Goal: Information Seeking & Learning: Understand process/instructions

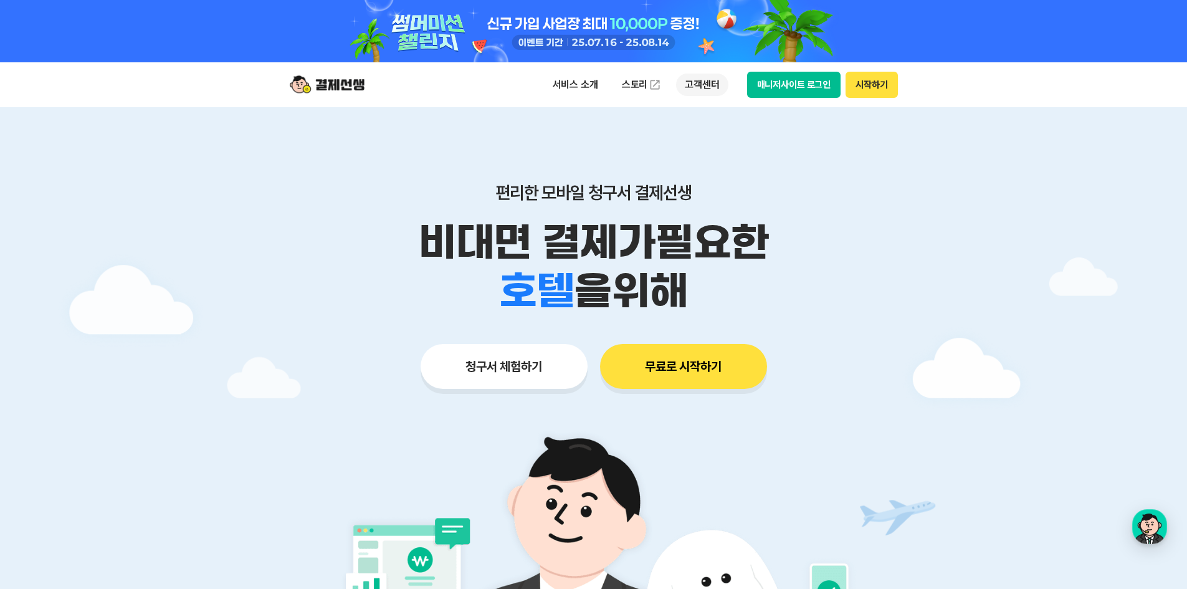
click at [707, 82] on p "고객센터" at bounding box center [702, 85] width 52 height 22
click at [730, 141] on link "자주 묻는 질문" at bounding box center [728, 135] width 105 height 25
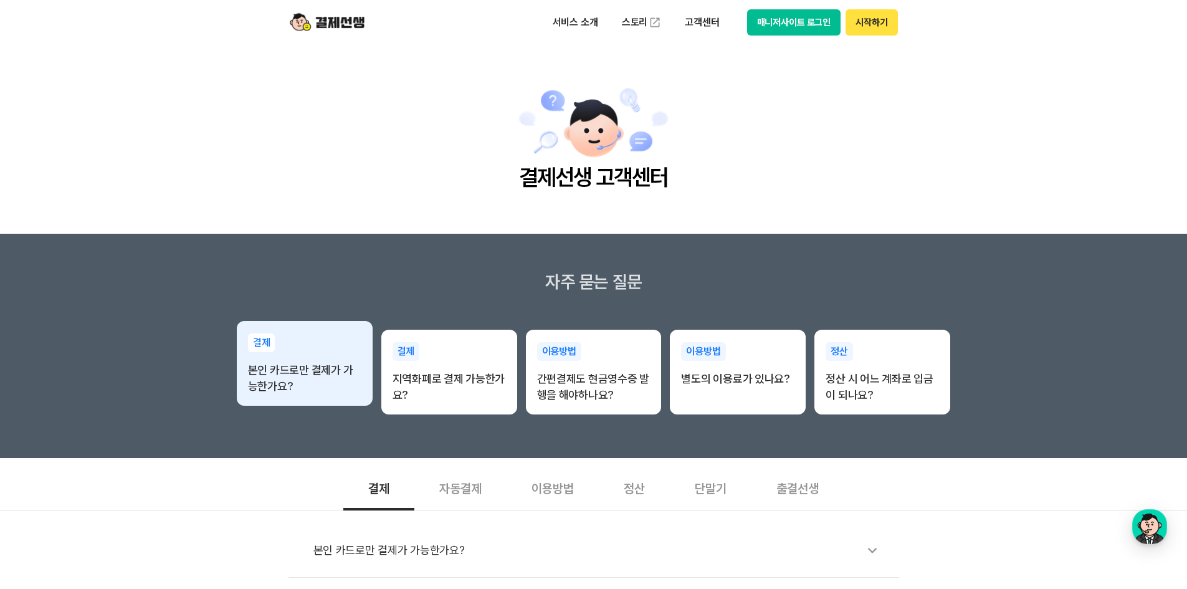
click at [307, 384] on p "본인 카드로만 결제가 가능한가요?" at bounding box center [304, 378] width 113 height 32
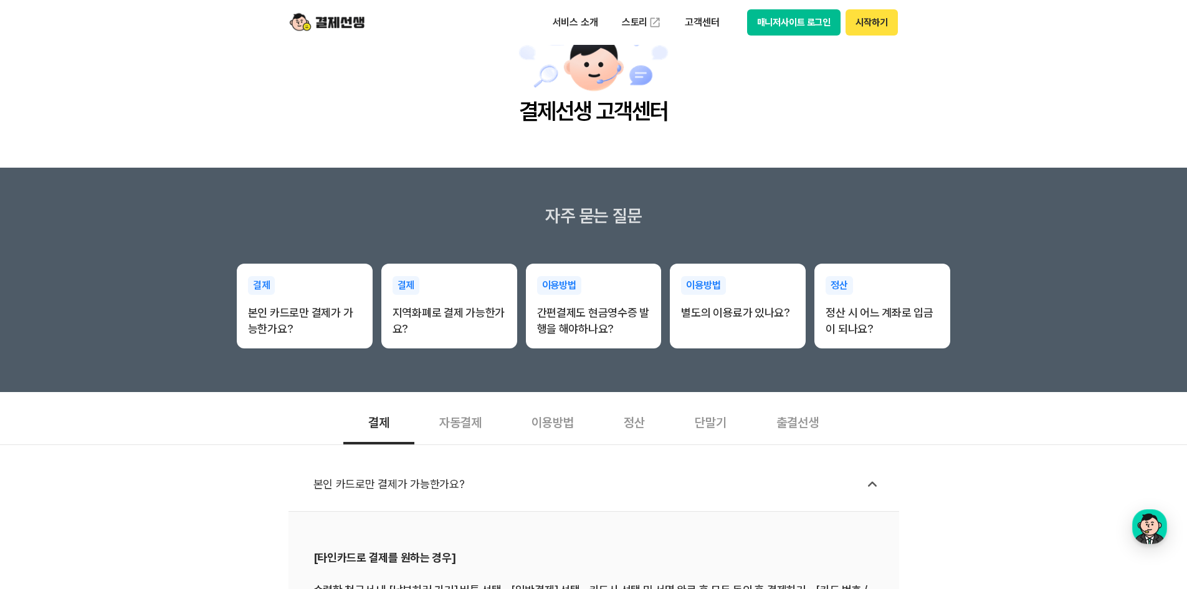
scroll to position [249, 0]
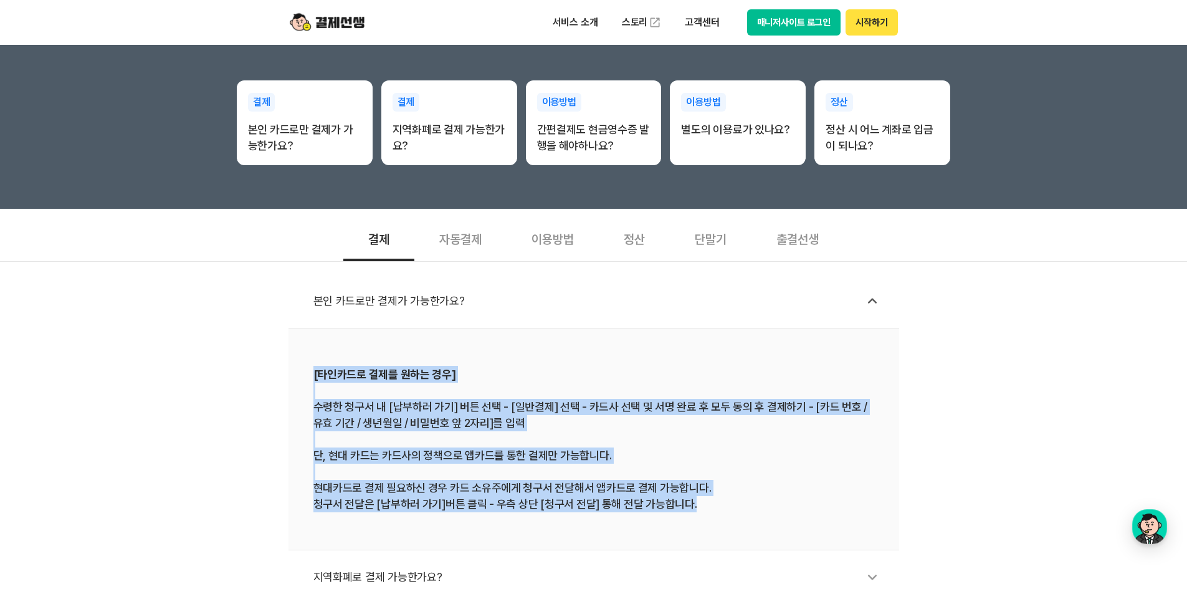
drag, startPoint x: 300, startPoint y: 376, endPoint x: 696, endPoint y: 516, distance: 420.3
click at [696, 516] on li "[타인카드로 결제를 원하는 경우] 수령한 청구서 내 [납부하러 가기] 버튼 선택 - [일반결제] 선택 - 카드사 선택 및 서명 완료 후 모두 …" at bounding box center [593, 439] width 611 height 222
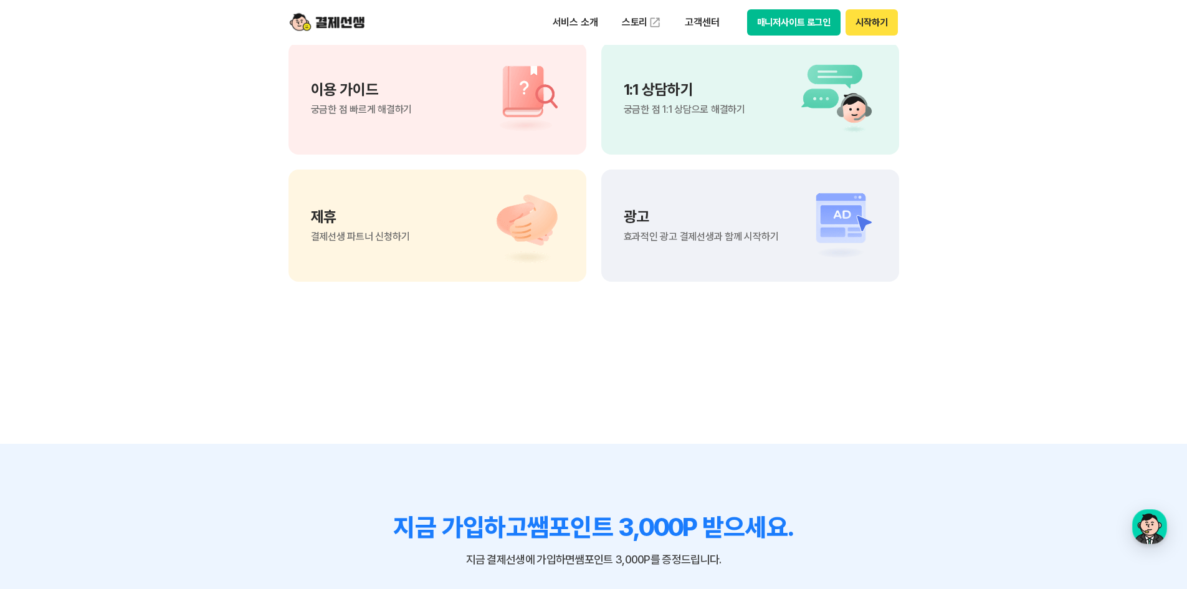
scroll to position [1122, 0]
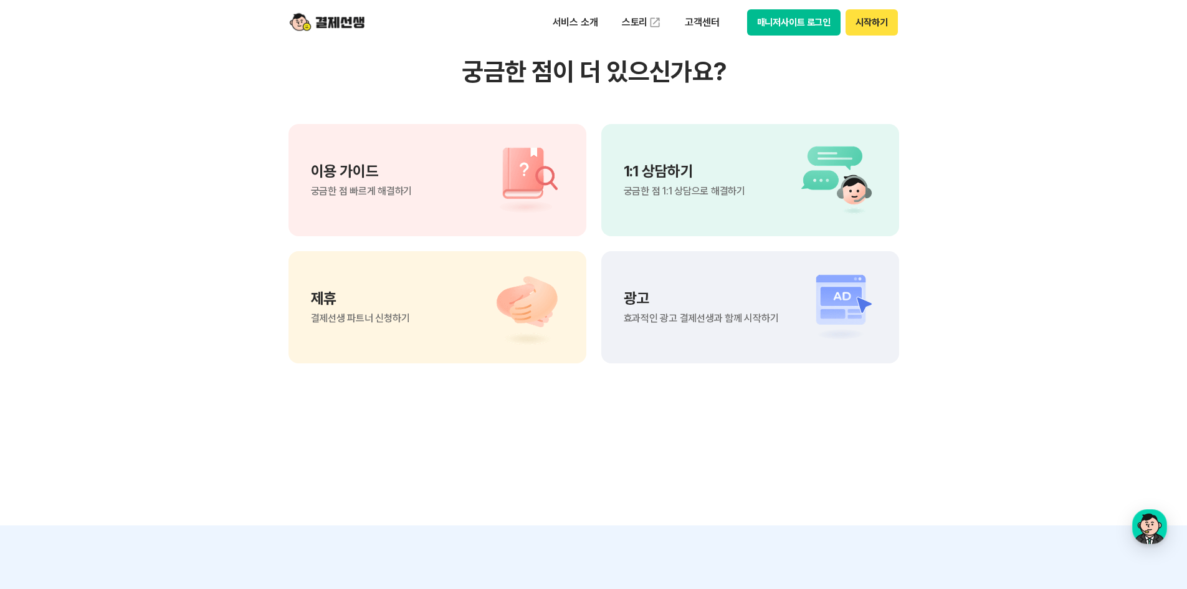
click at [428, 140] on div "이용 가이드 궁금한 점 빠르게 해결하기" at bounding box center [437, 180] width 298 height 112
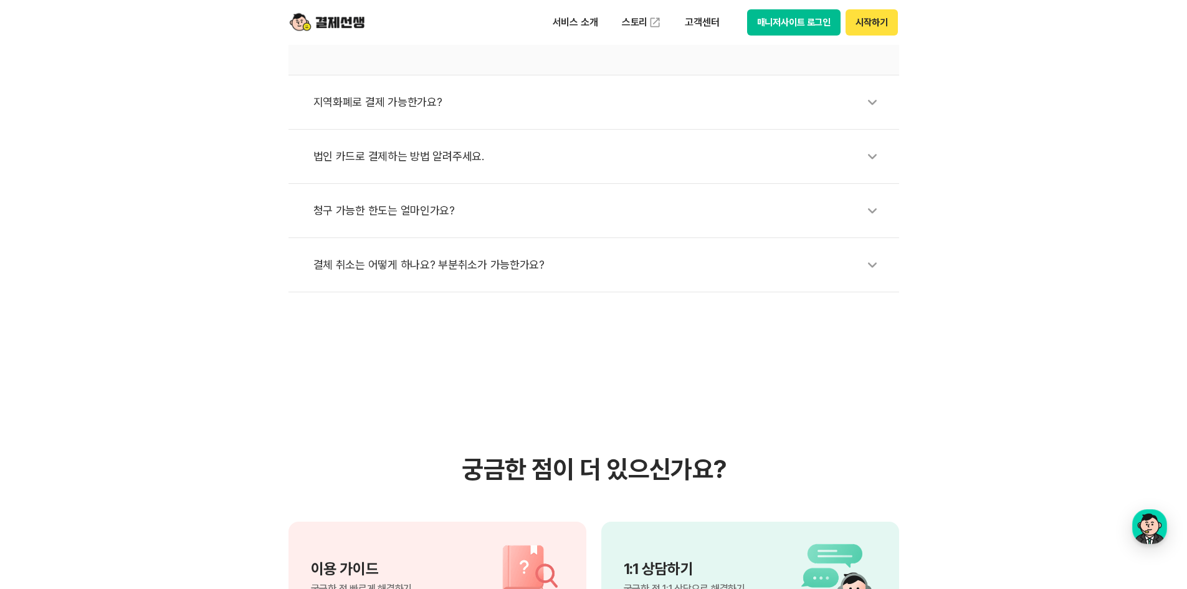
scroll to position [623, 0]
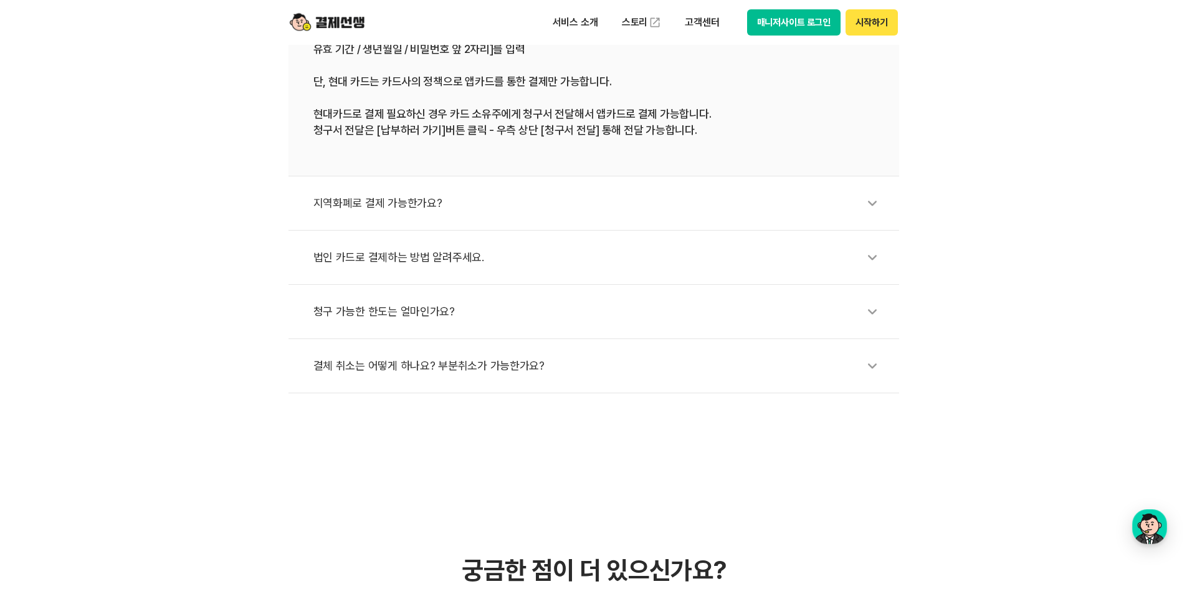
click at [852, 19] on button "시작하기" at bounding box center [872, 22] width 52 height 26
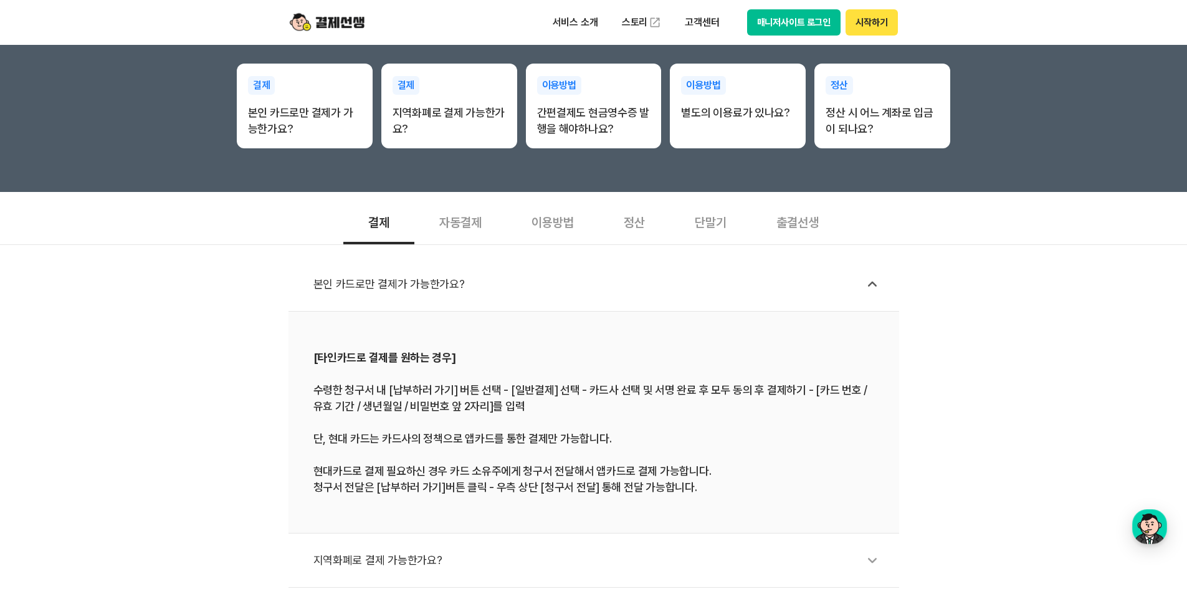
scroll to position [249, 0]
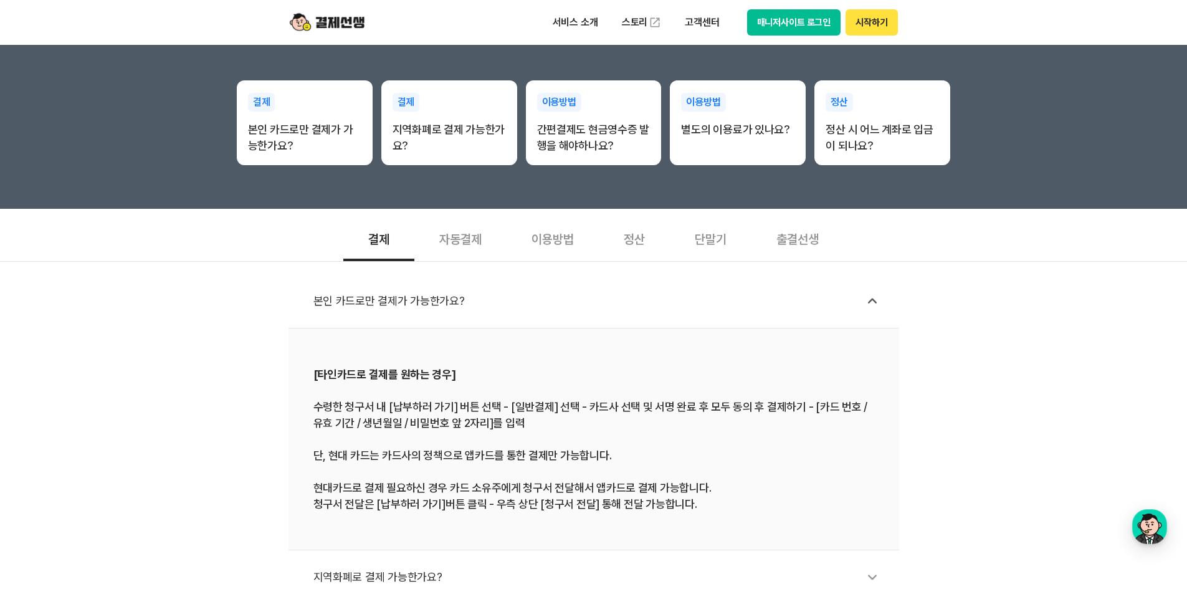
click at [783, 31] on button "매니저사이트 로그인" at bounding box center [794, 22] width 94 height 26
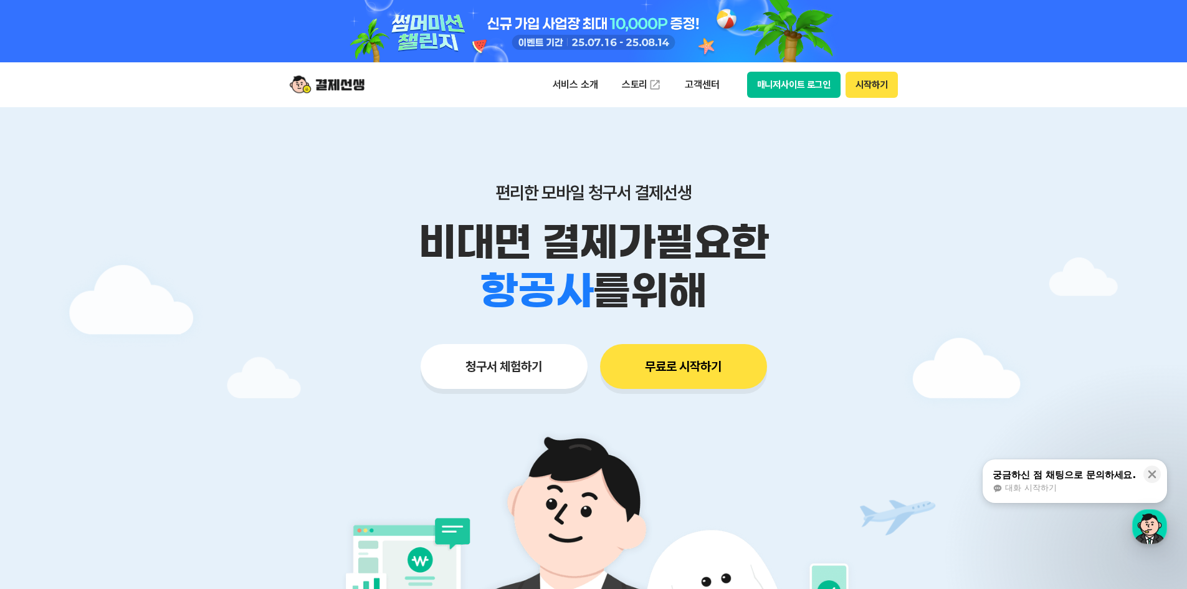
click at [708, 374] on button "무료로 시작하기" at bounding box center [683, 366] width 167 height 45
click at [892, 89] on button "시작하기" at bounding box center [872, 85] width 52 height 26
click at [798, 89] on button "매니저사이트 로그인" at bounding box center [794, 85] width 94 height 26
click at [710, 88] on p "고객센터" at bounding box center [702, 85] width 52 height 22
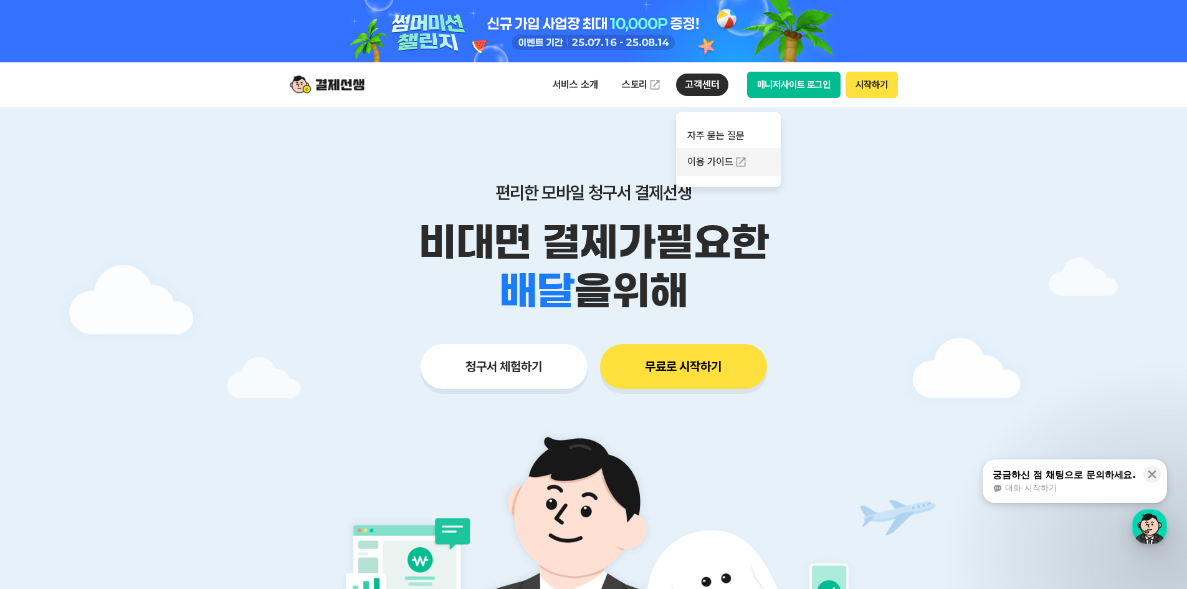
click at [722, 168] on link "이용 가이드" at bounding box center [728, 161] width 105 height 27
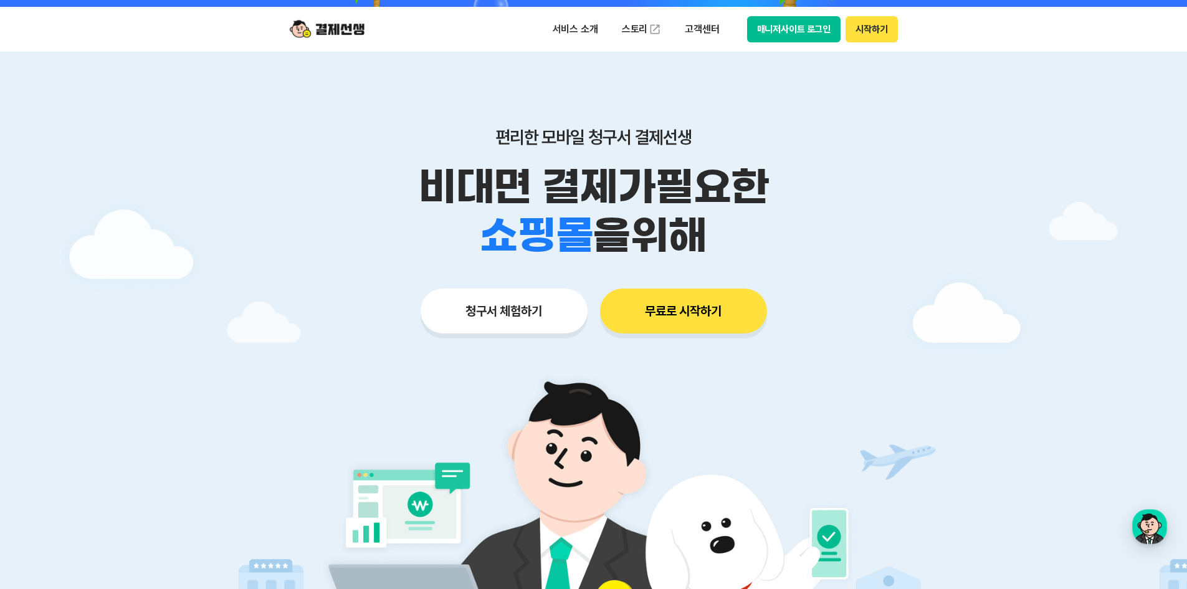
scroll to position [312, 0]
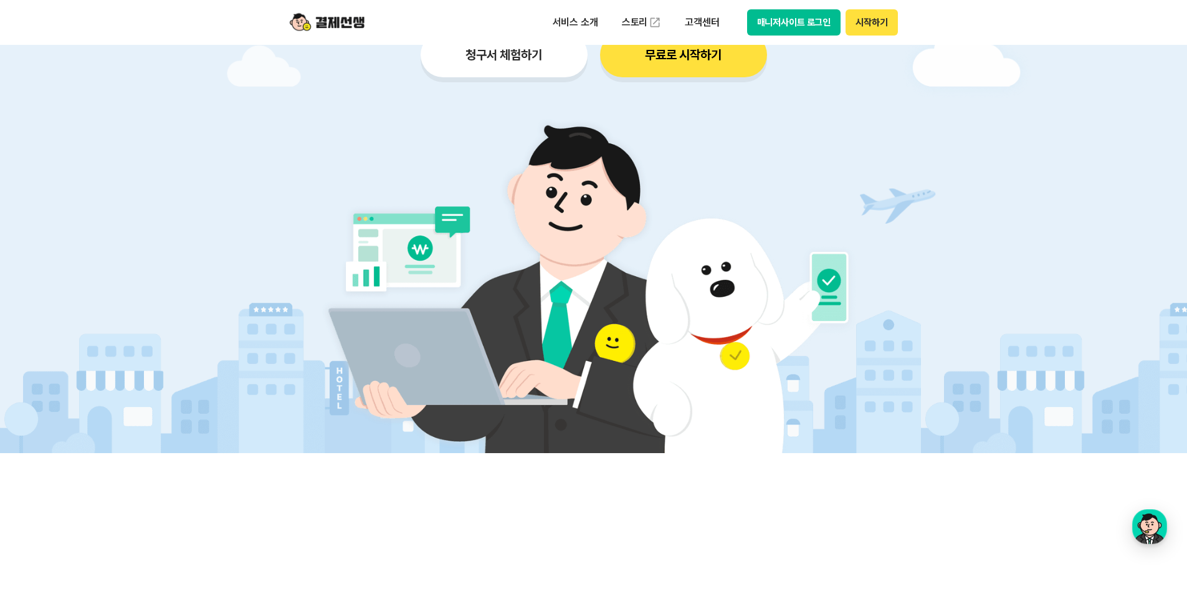
click at [532, 59] on button "청구서 체험하기" at bounding box center [504, 54] width 167 height 45
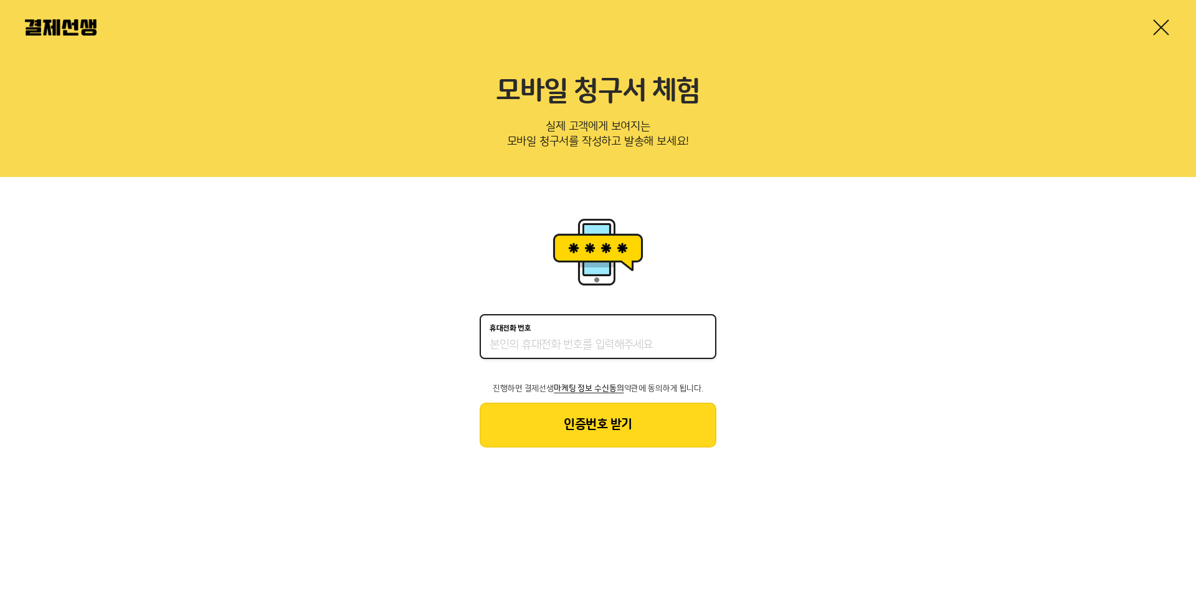
click at [578, 352] on input "휴대전화 번호" at bounding box center [598, 345] width 217 height 15
type input "01088175355"
click at [606, 418] on button "인증번호 받기" at bounding box center [598, 425] width 237 height 45
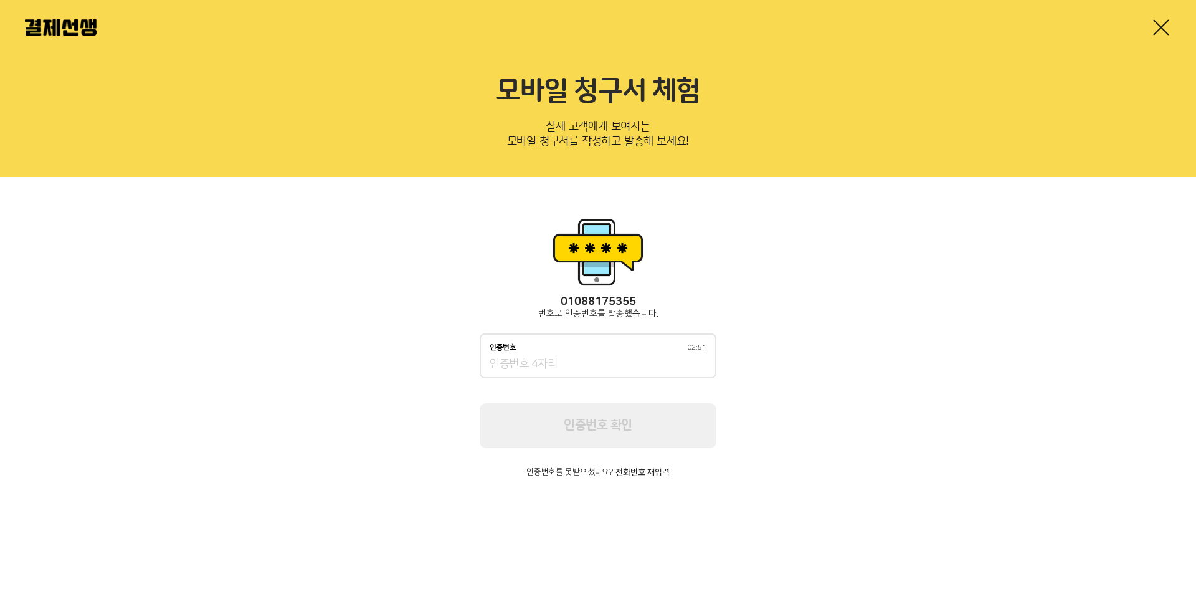
drag, startPoint x: 591, startPoint y: 365, endPoint x: 624, endPoint y: 362, distance: 32.5
click at [595, 364] on input "인증번호 02:51" at bounding box center [598, 364] width 217 height 15
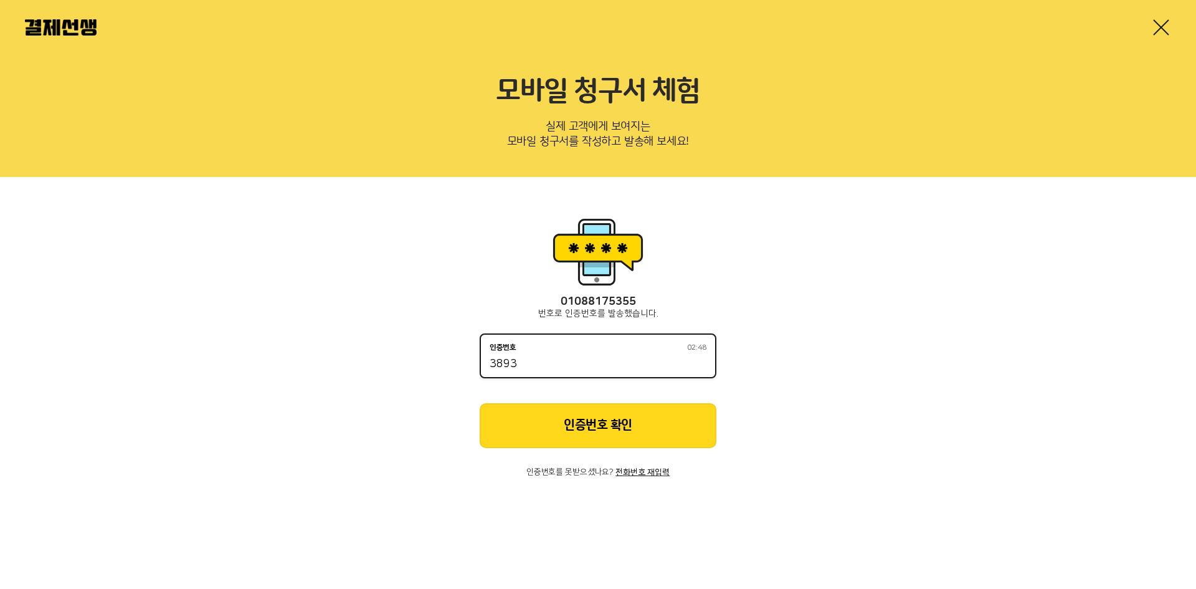
type input "3893"
click at [599, 439] on button "인증번호 확인" at bounding box center [598, 425] width 237 height 45
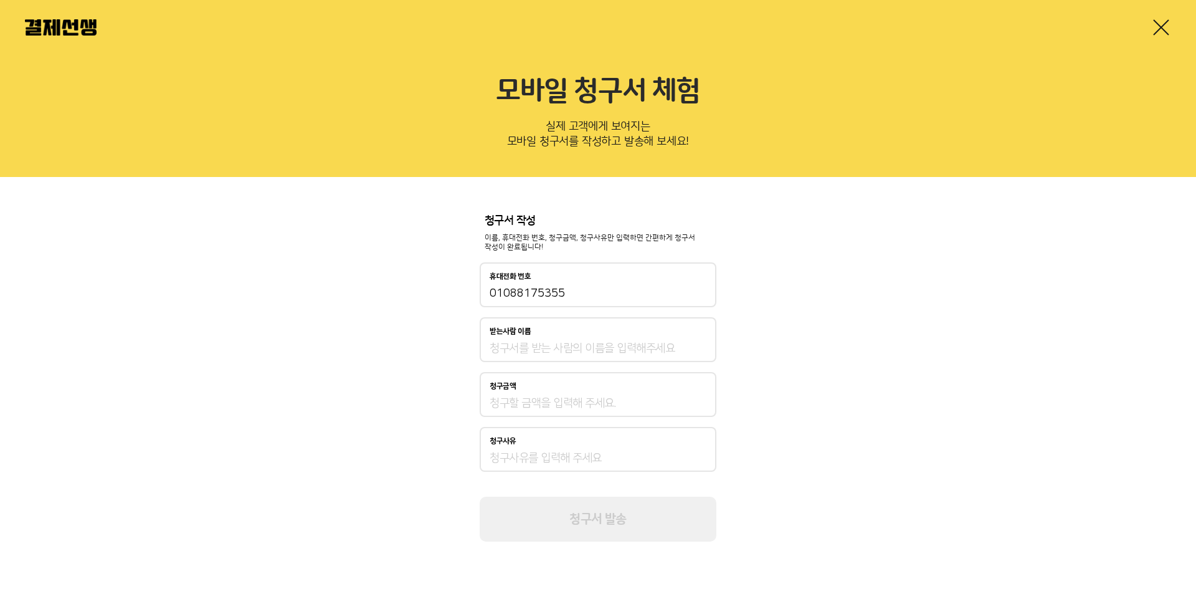
click at [607, 344] on input "받는사람 이름" at bounding box center [598, 348] width 217 height 15
type input "r"
type input "ㅈ"
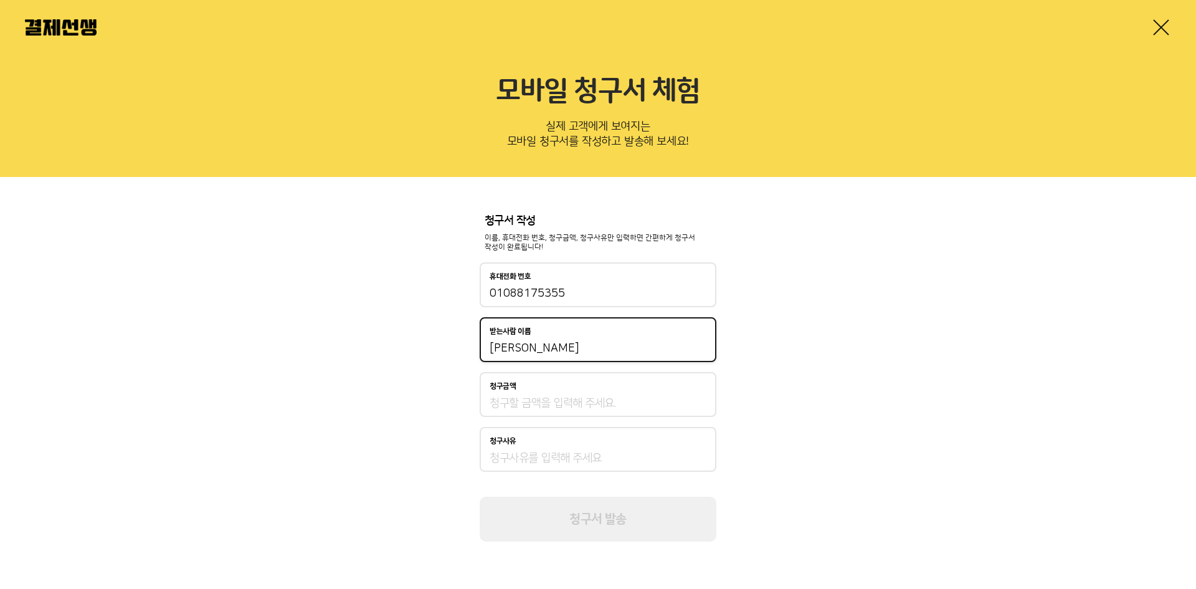
type input "김유미"
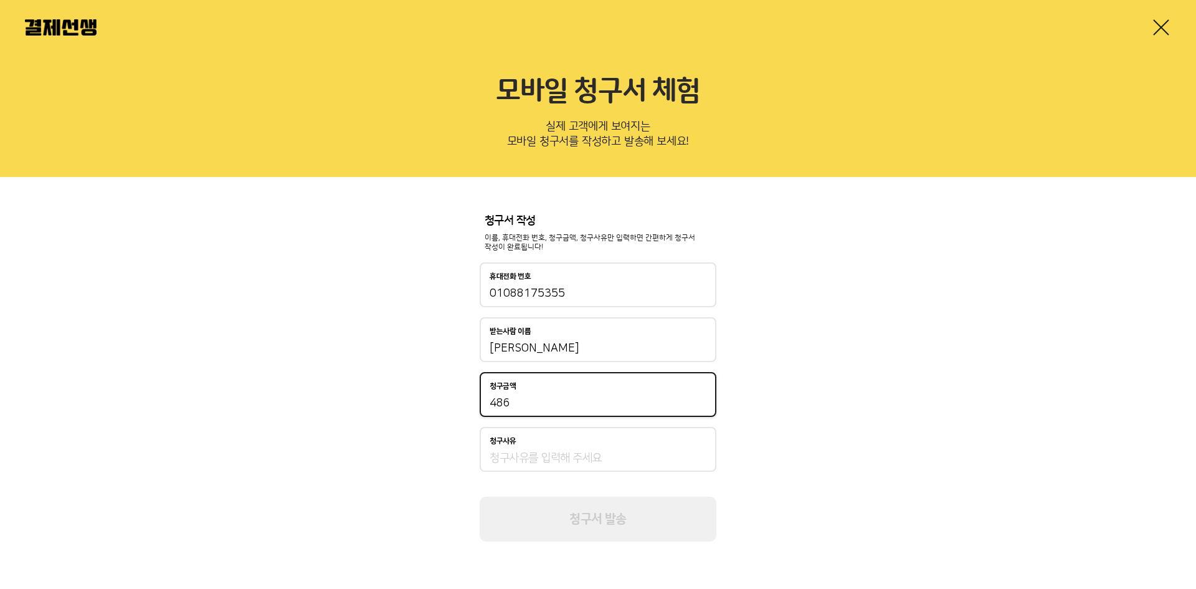
type input "486"
click at [578, 449] on div "청구사유" at bounding box center [598, 449] width 237 height 45
click at [580, 457] on input "청구사유" at bounding box center [598, 457] width 217 height 15
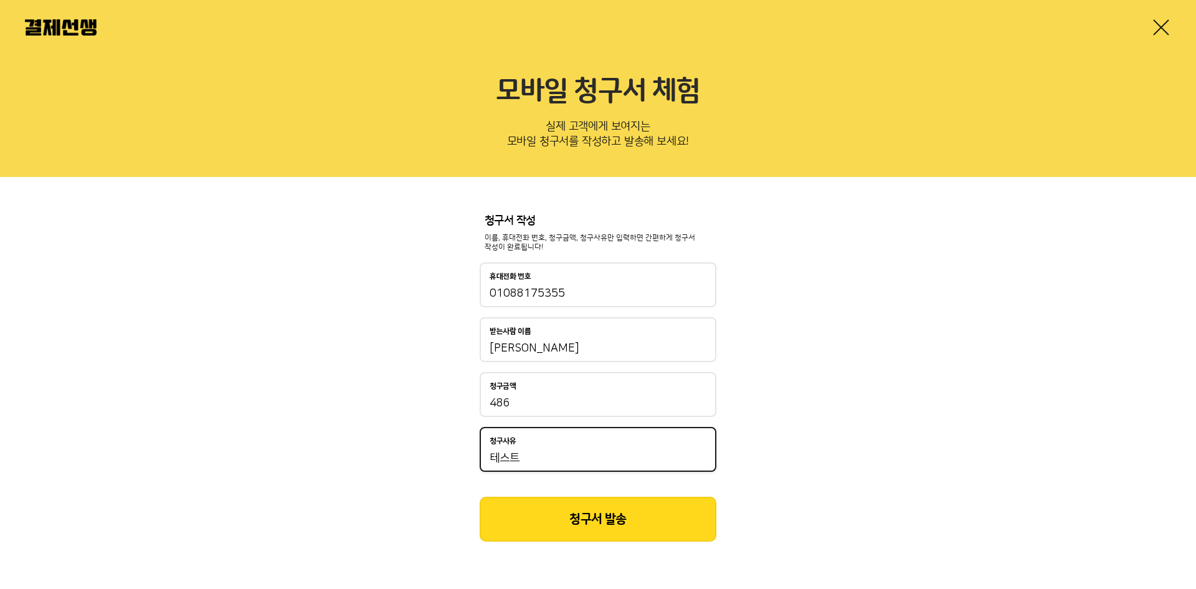
type input "테스트"
click at [655, 512] on button "청구서 발송" at bounding box center [598, 519] width 237 height 45
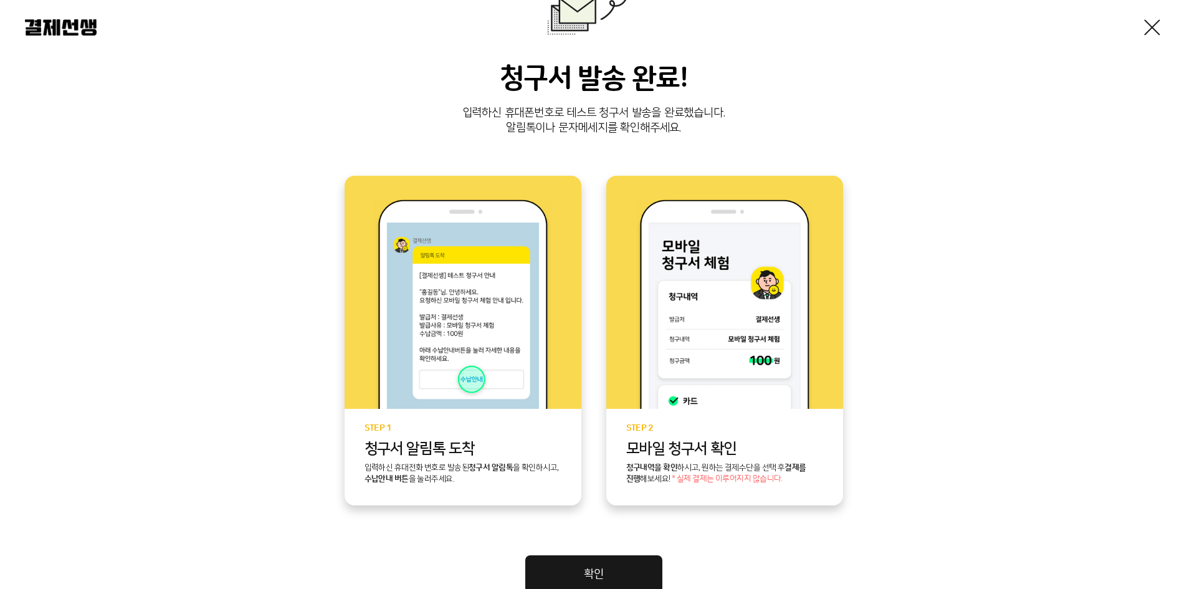
scroll to position [217, 0]
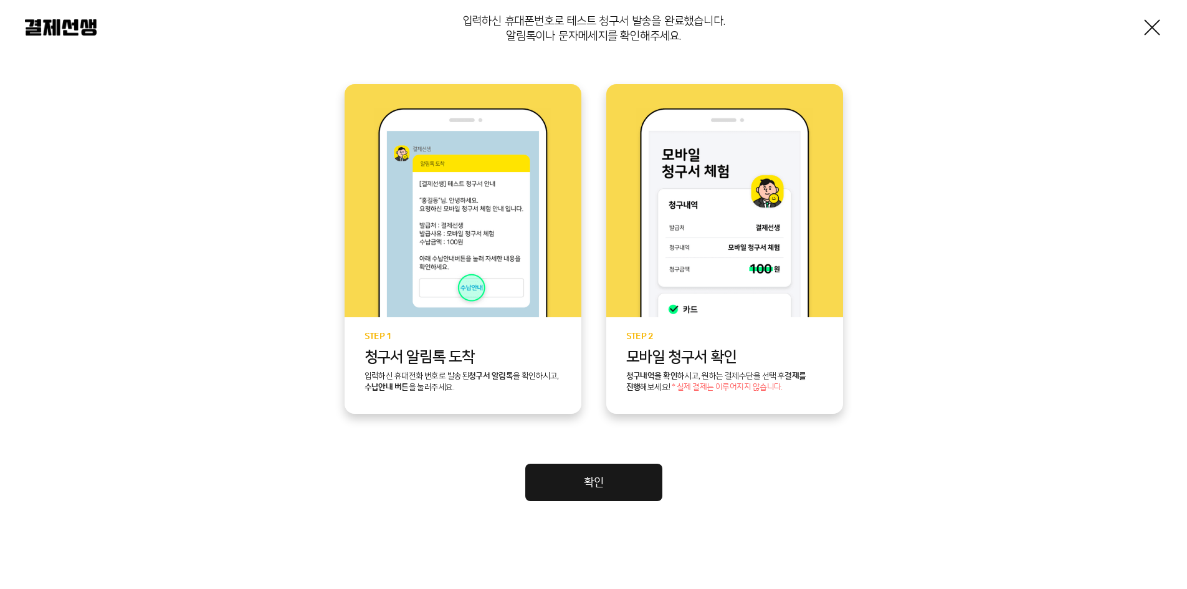
click at [1150, 19] on link at bounding box center [1152, 27] width 20 height 20
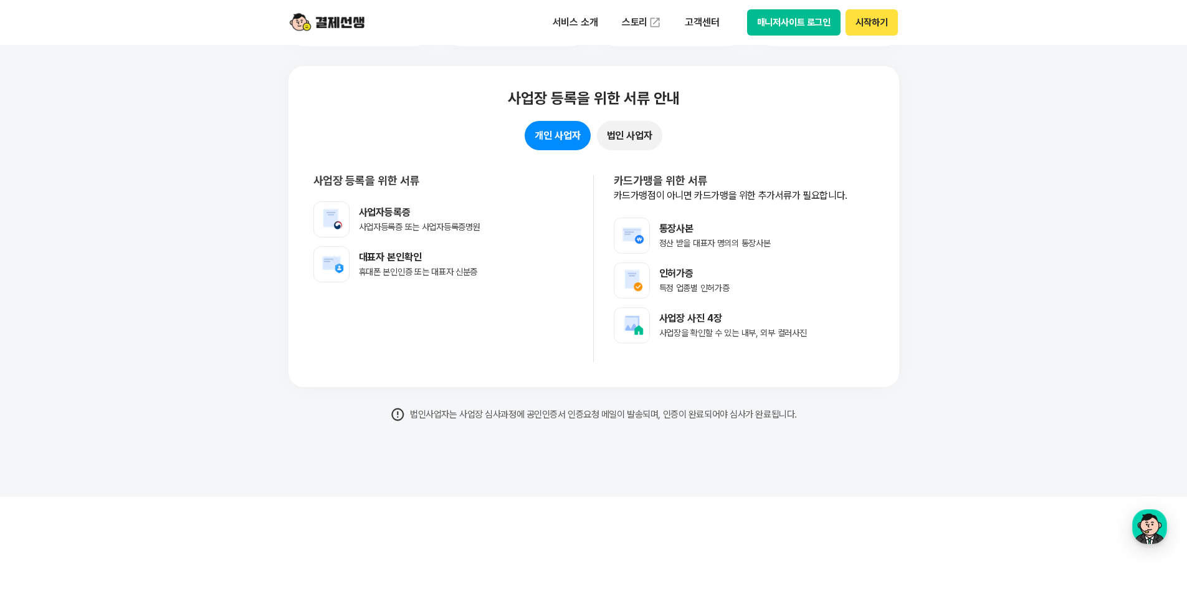
scroll to position [9902, 0]
click at [623, 140] on button "법인 사업자" at bounding box center [629, 136] width 65 height 29
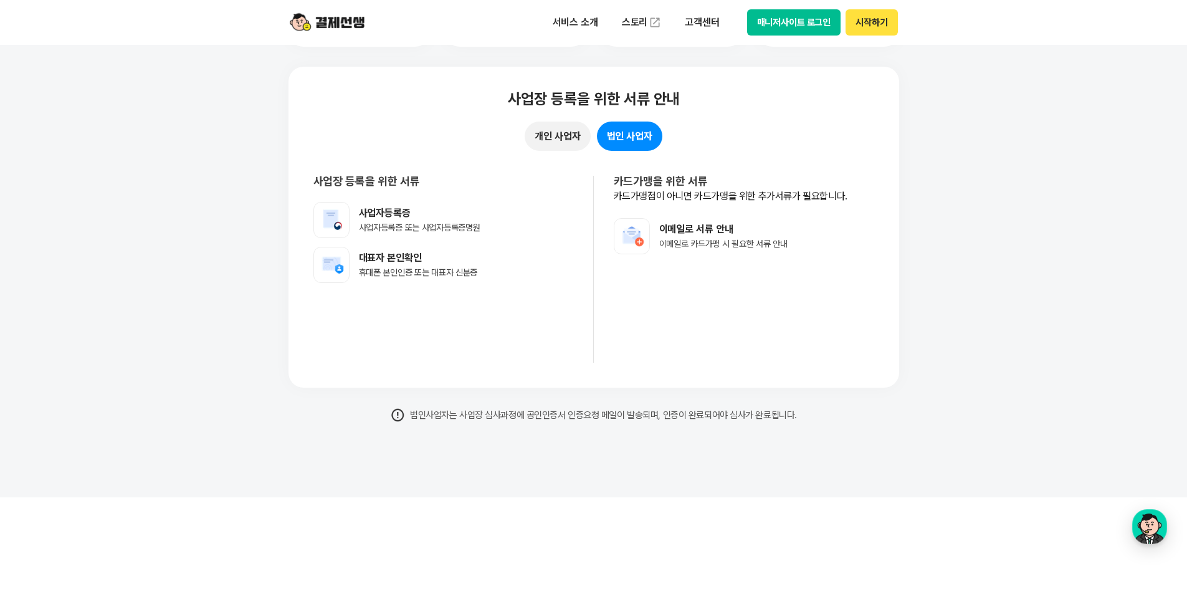
drag, startPoint x: 584, startPoint y: 126, endPoint x: 564, endPoint y: 125, distance: 20.6
click at [577, 125] on button "개인 사업자" at bounding box center [557, 136] width 65 height 29
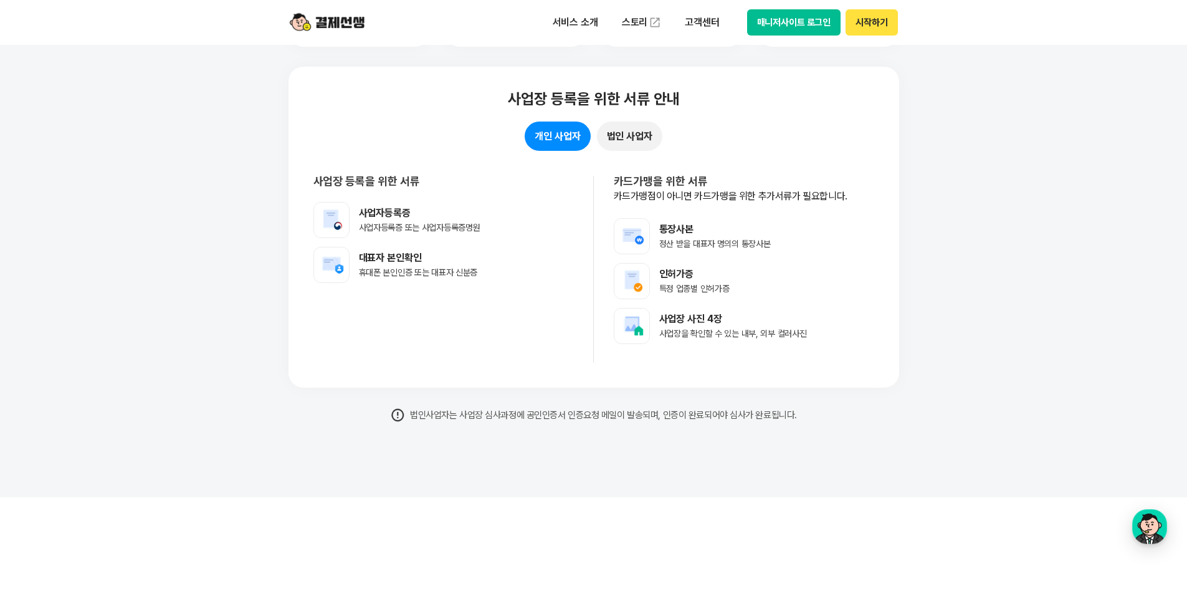
click at [560, 140] on button "개인 사업자" at bounding box center [557, 136] width 65 height 29
click at [646, 138] on button "법인 사업자" at bounding box center [629, 136] width 65 height 29
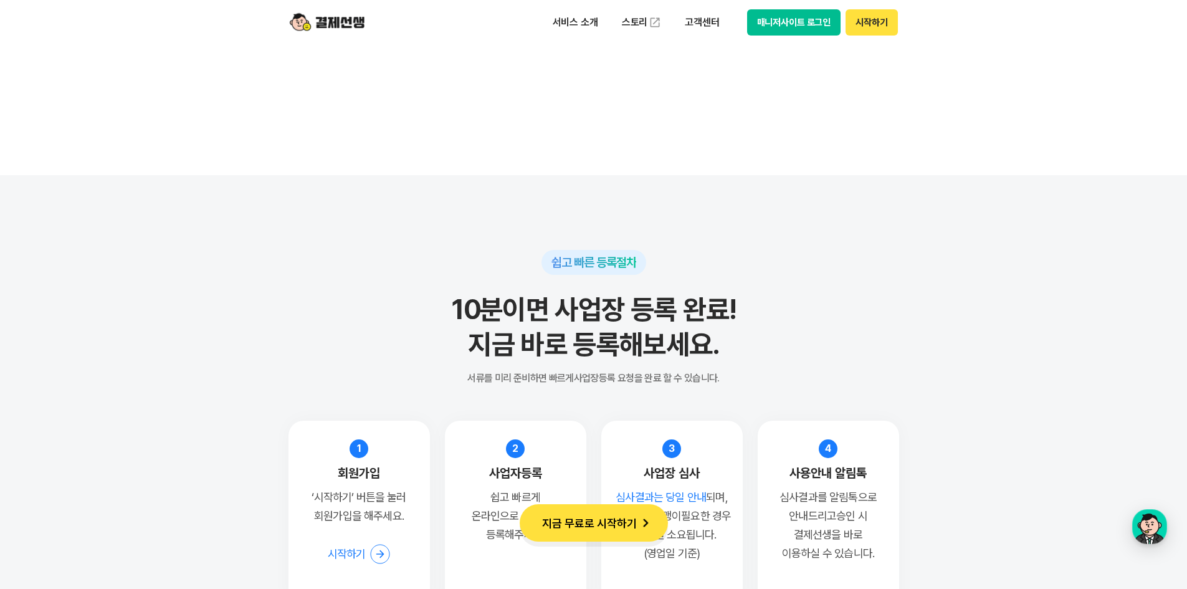
scroll to position [8967, 0]
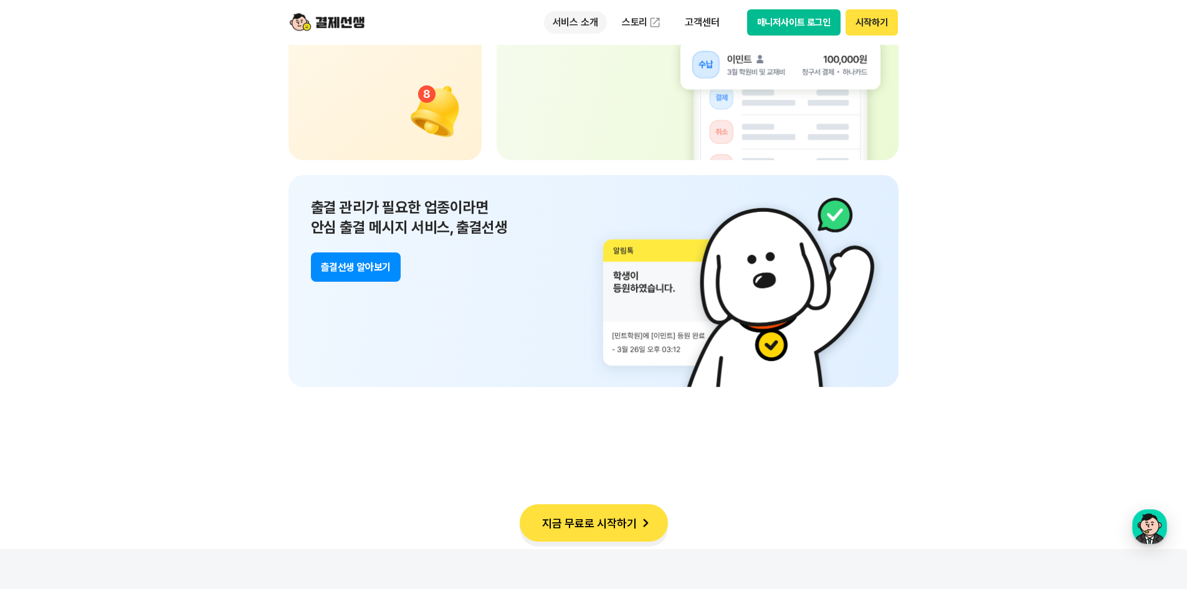
click at [568, 21] on p "서비스 소개" at bounding box center [575, 22] width 63 height 22
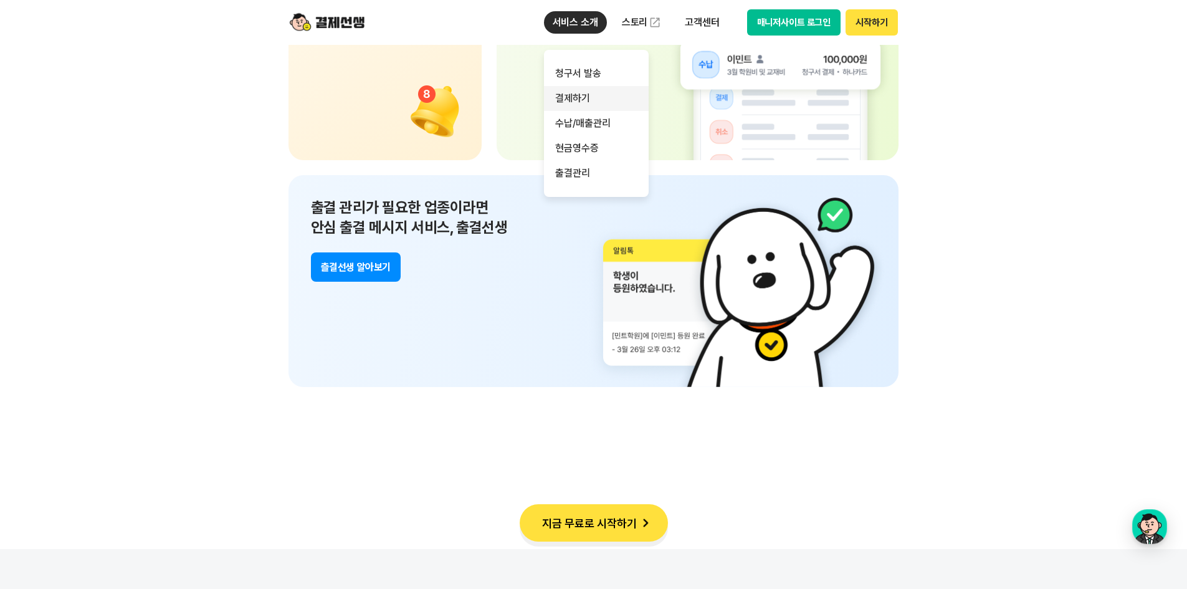
click at [575, 97] on link "결제하기" at bounding box center [596, 98] width 105 height 25
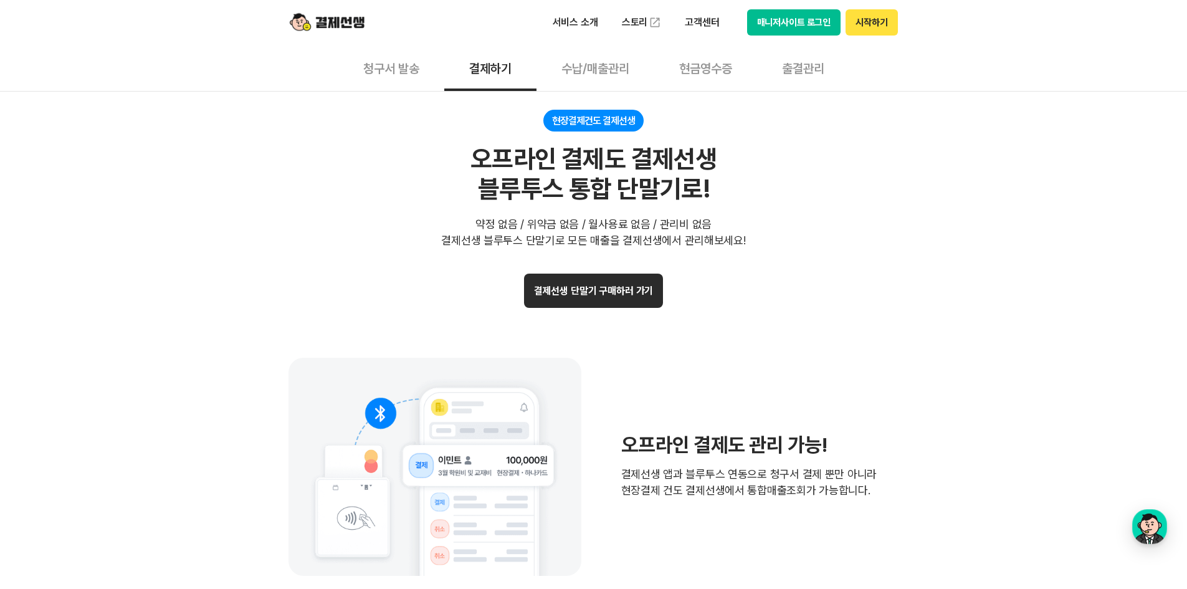
scroll to position [2464, 0]
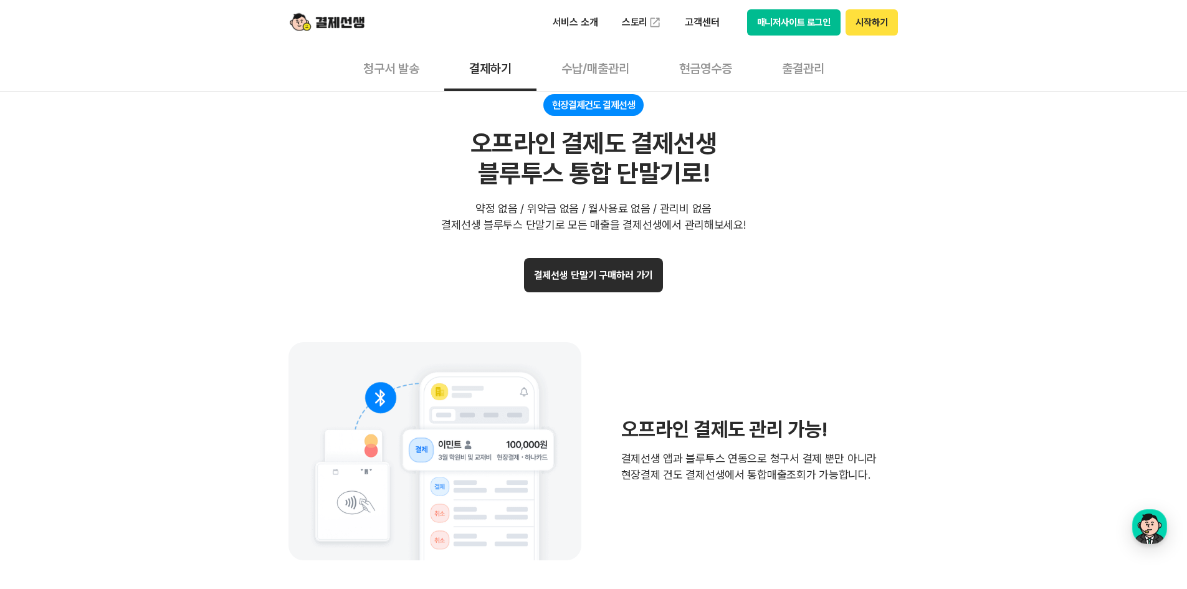
click at [596, 276] on button "결제선생 단말기 구매하러 가기" at bounding box center [594, 275] width 140 height 34
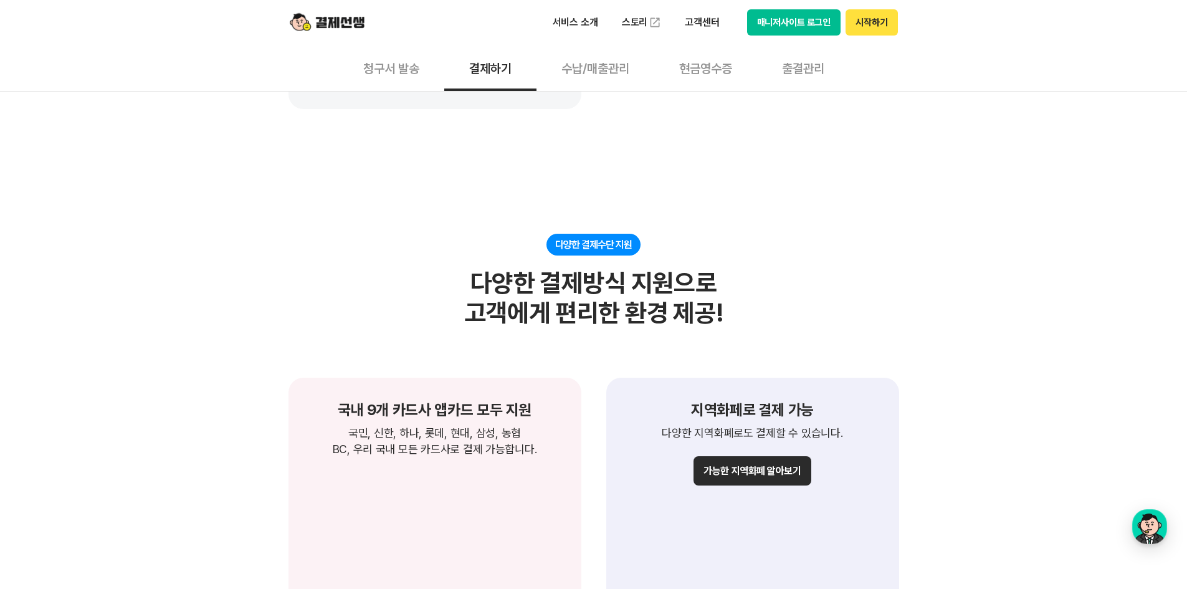
scroll to position [0, 0]
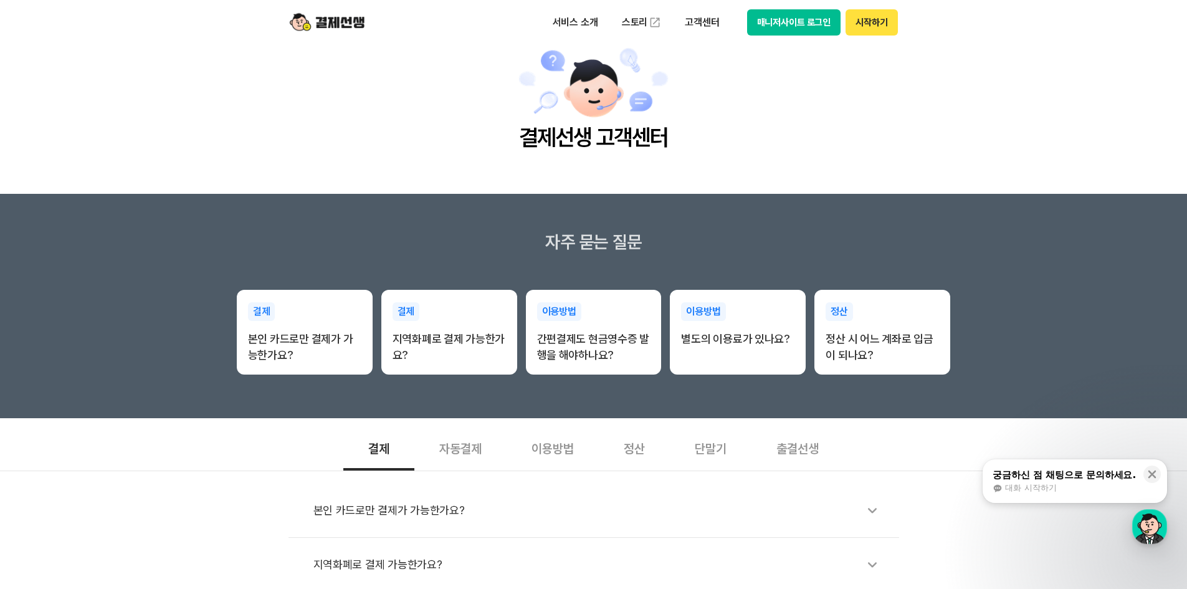
scroll to position [62, 0]
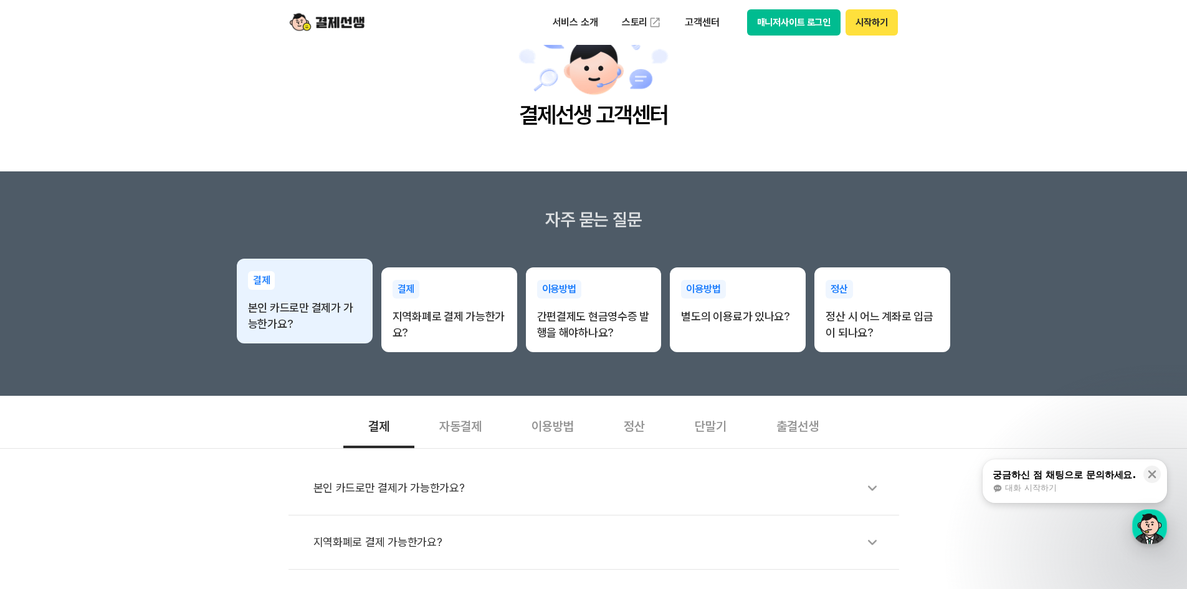
click at [304, 313] on p "본인 카드로만 결제가 가능한가요?" at bounding box center [304, 316] width 113 height 32
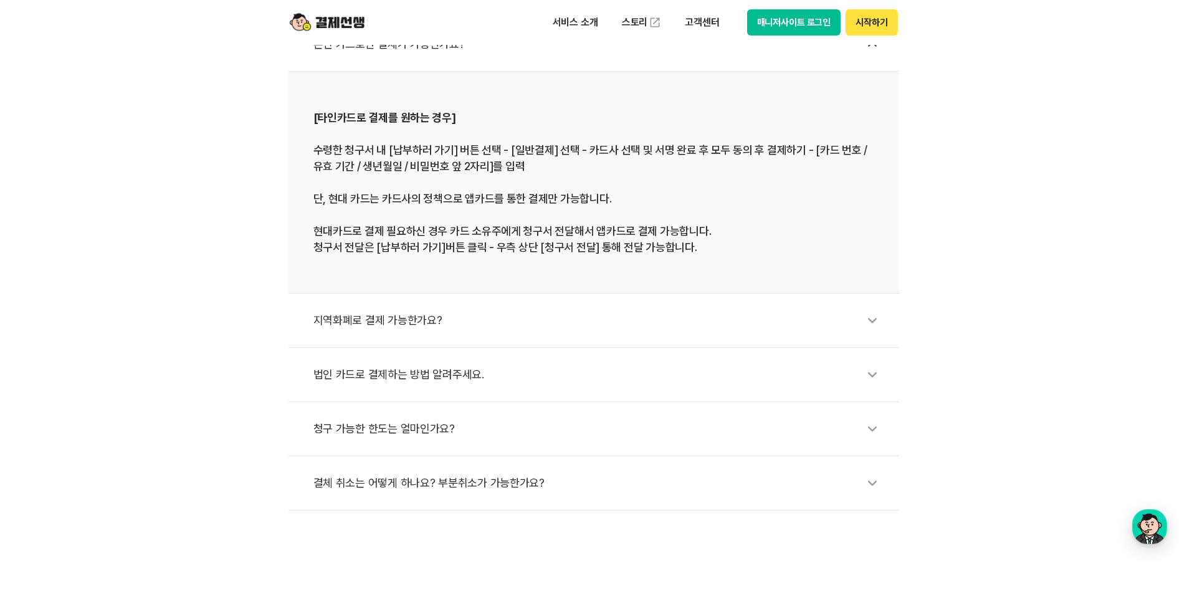
scroll to position [748, 0]
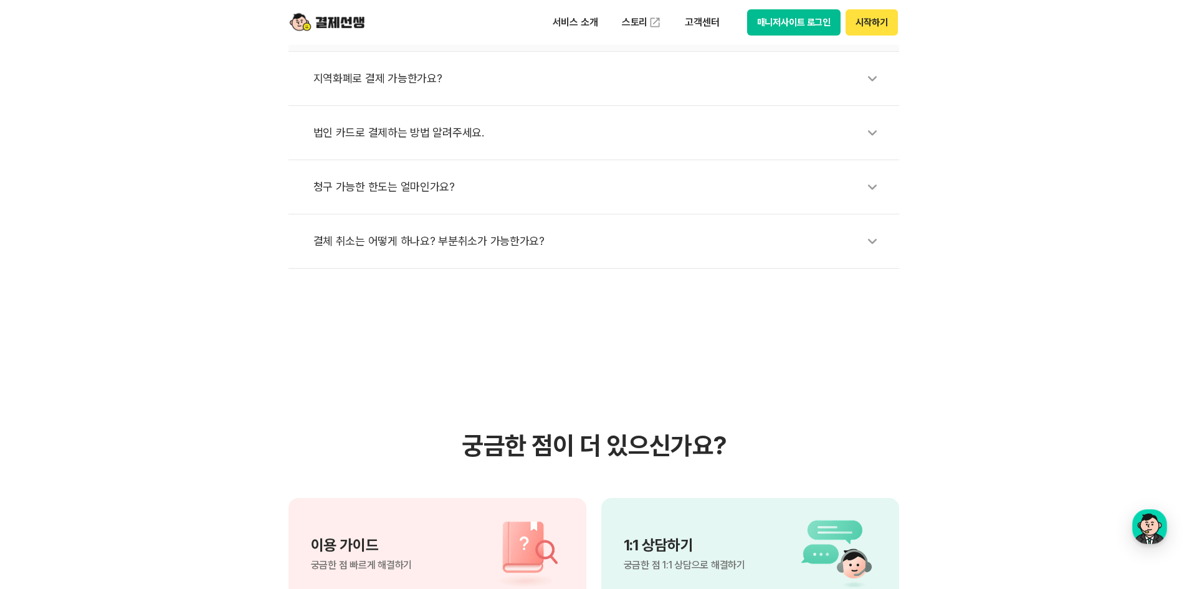
click at [645, 140] on div "법인 카드로 결제하는 방법 알려주세요." at bounding box center [599, 132] width 573 height 29
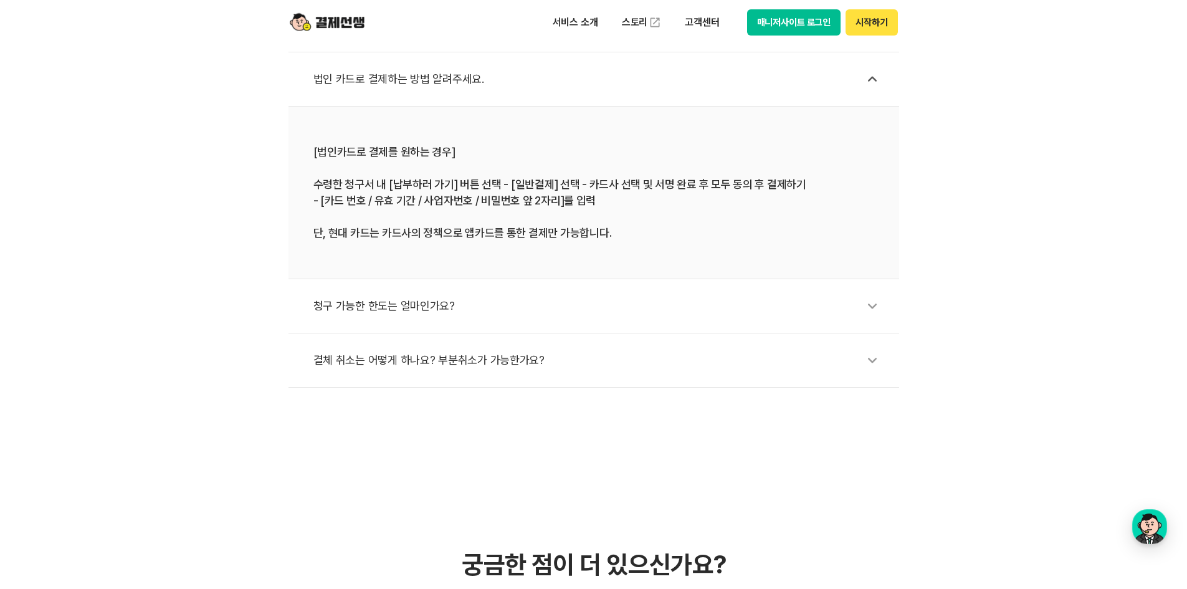
scroll to position [561, 0]
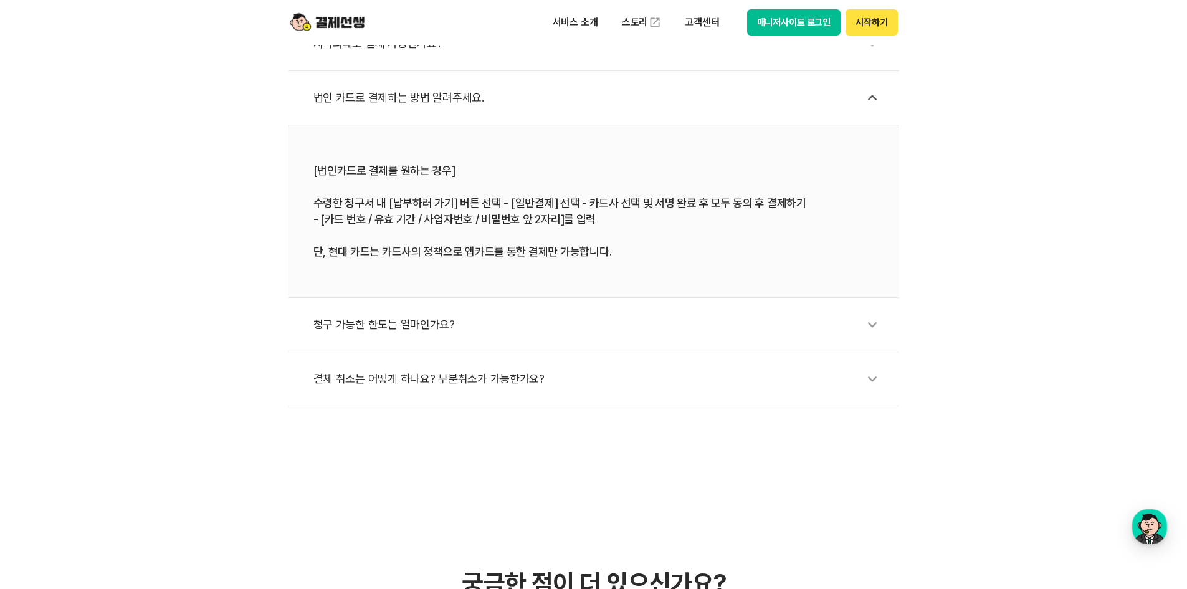
click at [1029, 347] on div "본인 카드로만 결제가 가능한가요? 지역화폐로 결제 가능한가요? 법인 카드로 결제하는 방법 알려주세요. [법인카드로 결제를 원하는 경우] 수령한…" at bounding box center [593, 178] width 1187 height 457
click at [789, 313] on div "청구 가능한 한도는 얼마인가요?" at bounding box center [599, 324] width 573 height 29
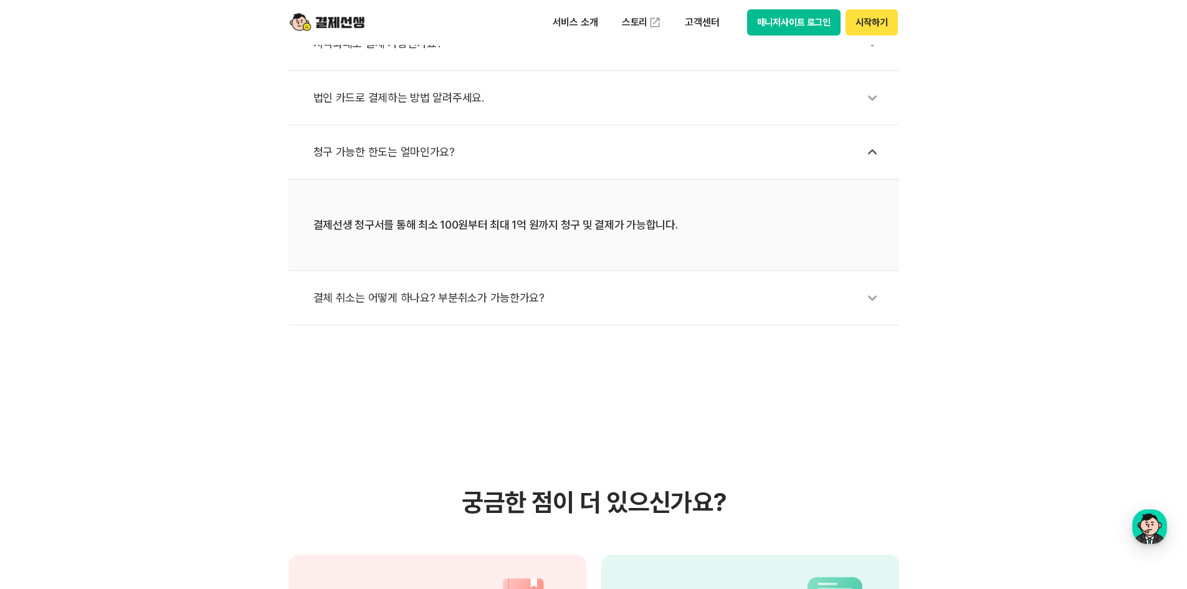
click at [784, 311] on div "결체 취소는 어떻게 하나요? 부분취소가 가능한가요?" at bounding box center [599, 298] width 573 height 29
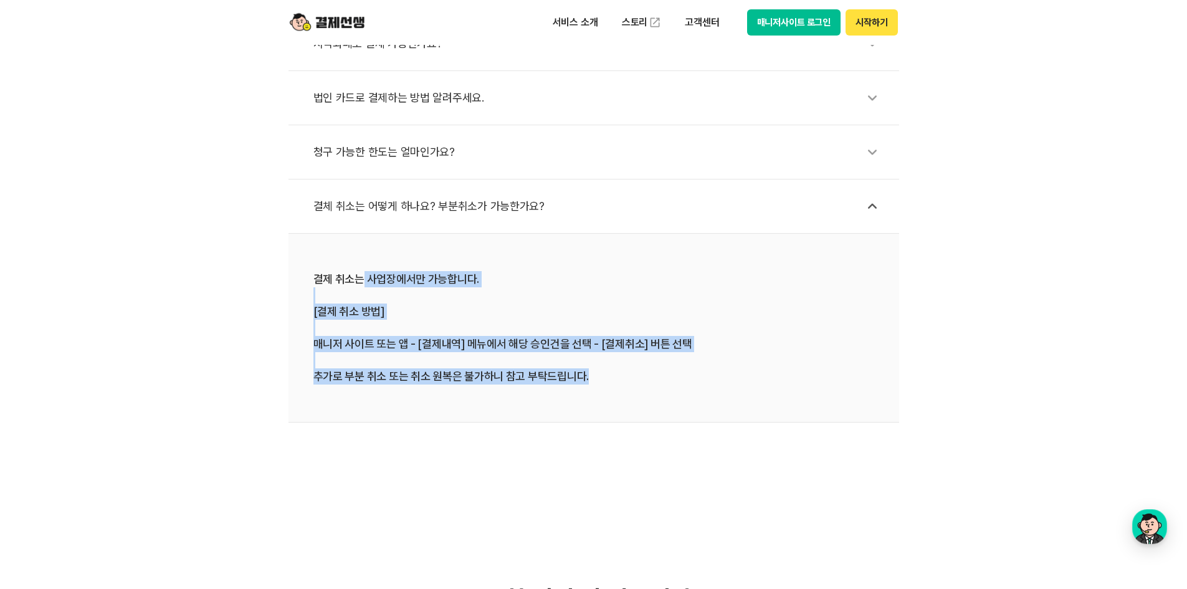
drag, startPoint x: 412, startPoint y: 302, endPoint x: 738, endPoint y: 386, distance: 336.6
click at [730, 401] on li "결제 취소는 사업장에서만 가능합니다. [결제 취소 방법] 매니저 사이트 또는 앱 - [결제내역] 메뉴에서 해당 승인건을 선택 - [결제취소] …" at bounding box center [593, 328] width 611 height 189
click at [738, 386] on li "결제 취소는 사업장에서만 가능합니다. [결제 취소 방법] 매니저 사이트 또는 앱 - [결제내역] 메뉴에서 해당 승인건을 선택 - [결제취소] …" at bounding box center [593, 328] width 611 height 189
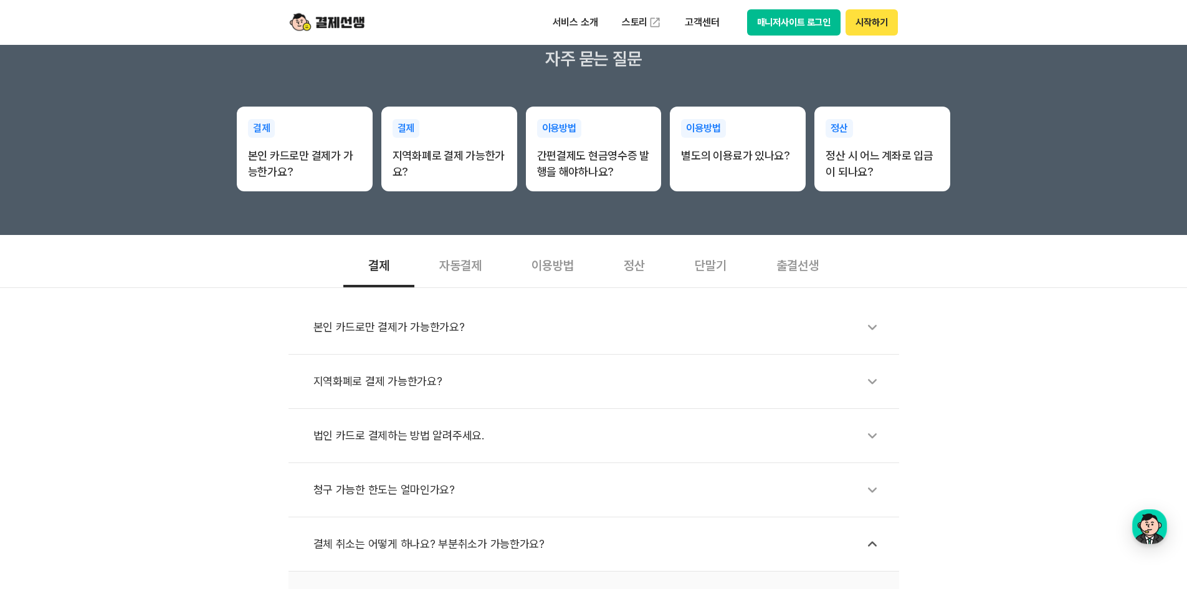
scroll to position [106, 0]
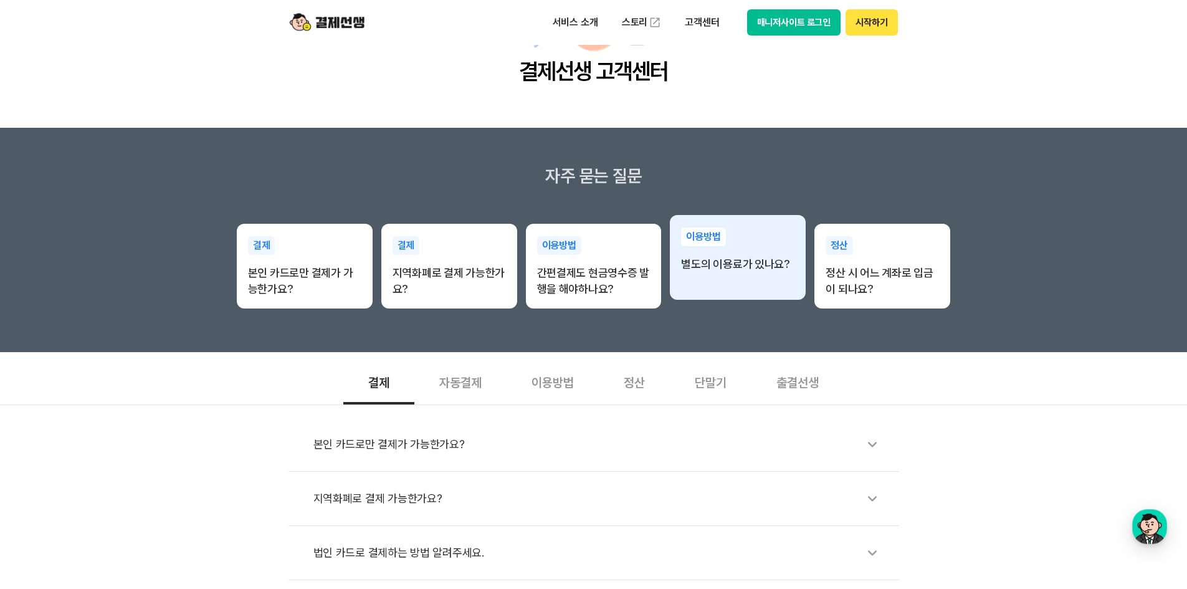
click at [734, 279] on div "이용방법 별도의 이용료가 있나요?" at bounding box center [738, 250] width 136 height 70
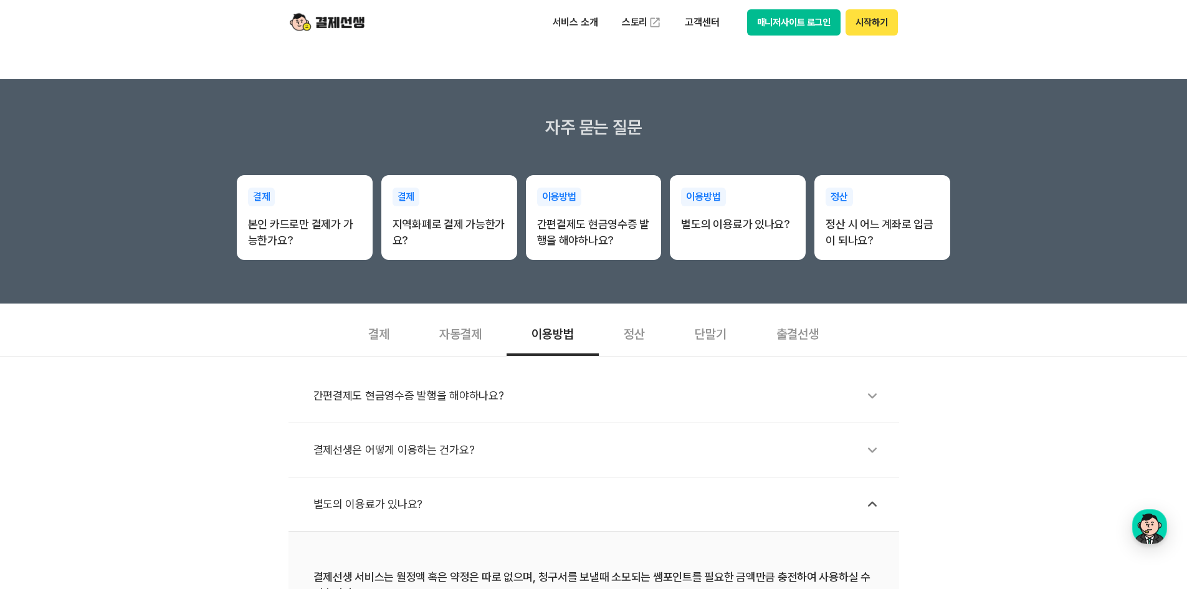
scroll to position [231, 0]
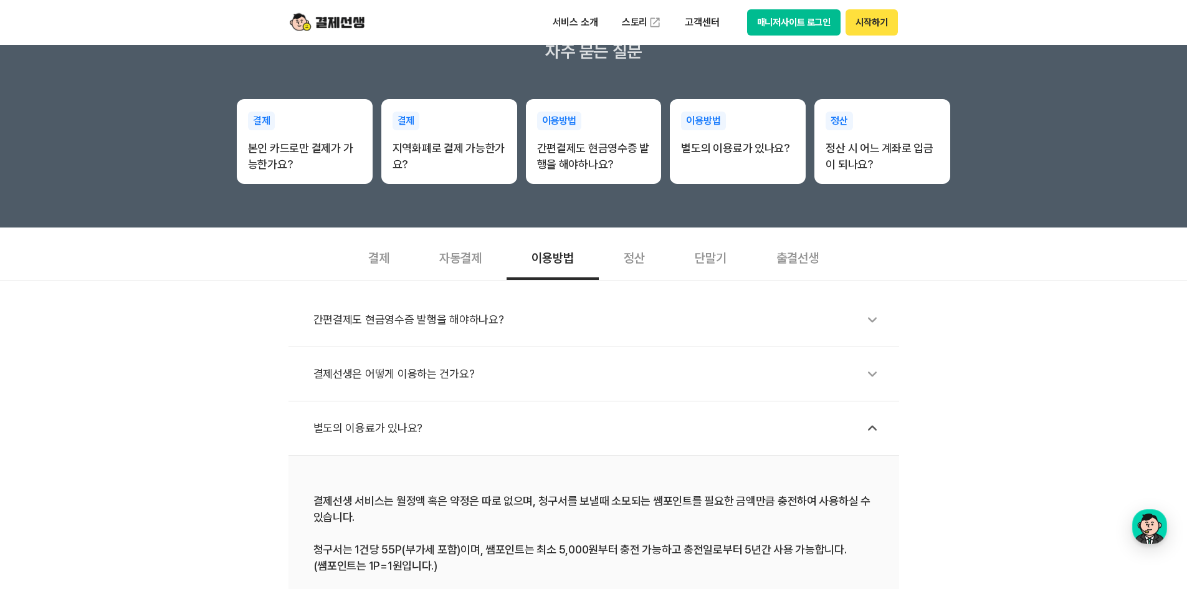
click at [547, 381] on div "결제선생은 어떻게 이용하는 건가요?" at bounding box center [599, 374] width 573 height 29
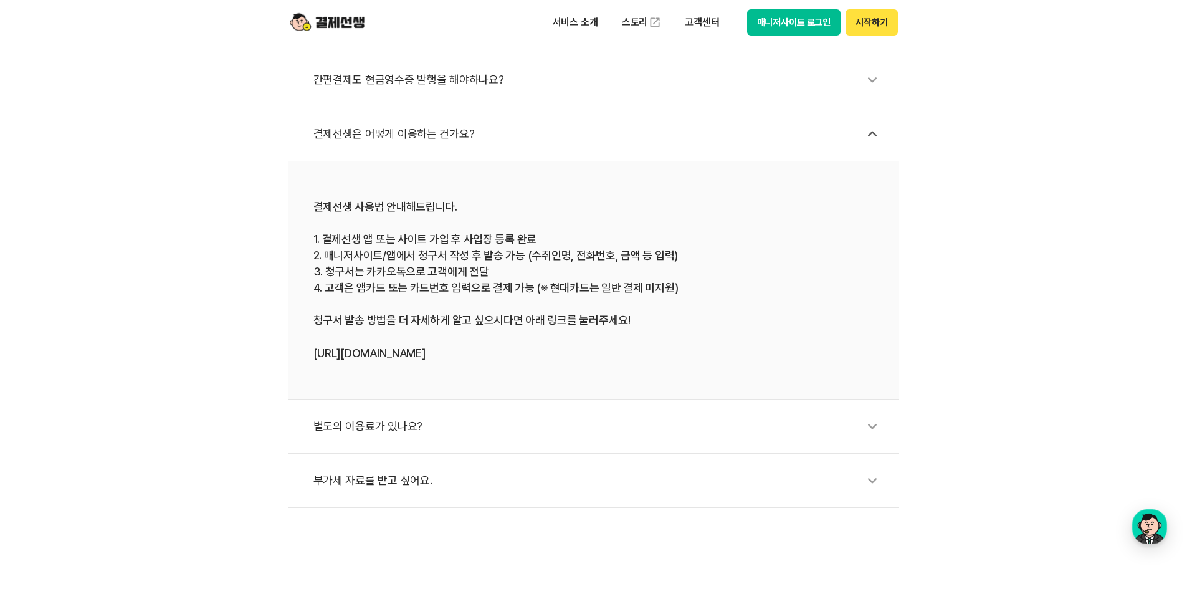
scroll to position [480, 0]
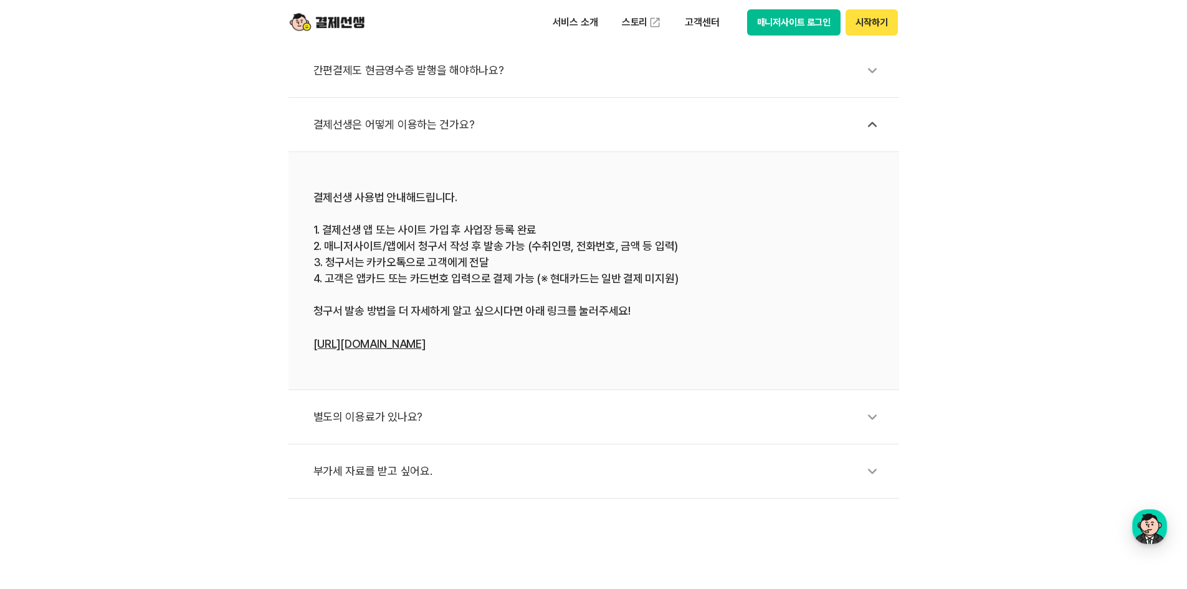
click at [537, 432] on li "별도의 이용료가 있나요?" at bounding box center [593, 417] width 611 height 54
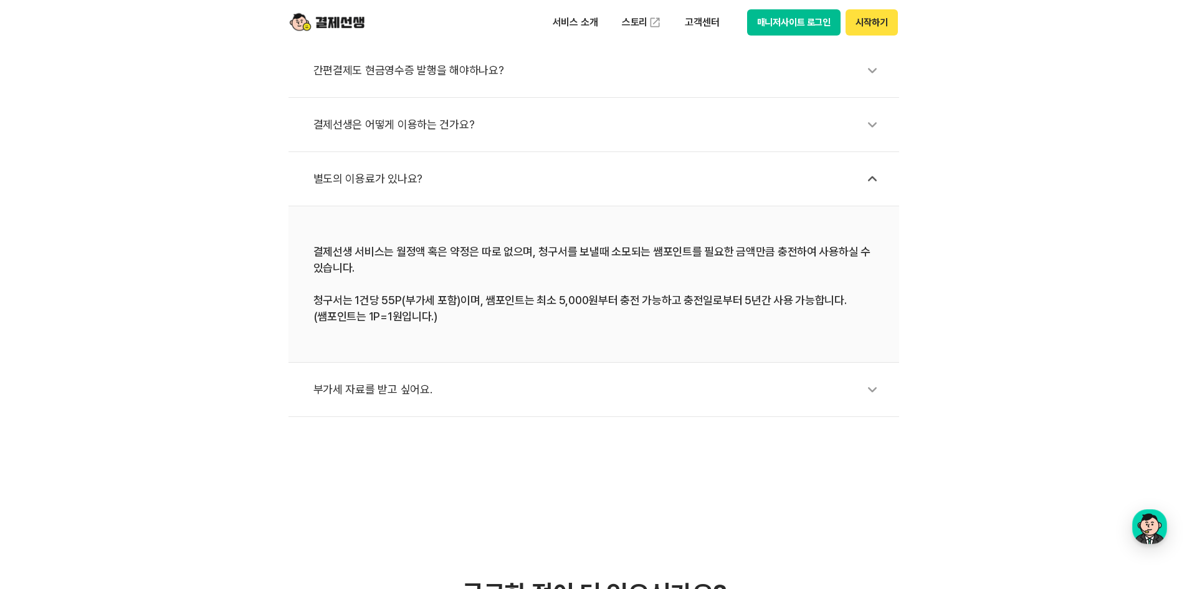
click at [1042, 122] on div "간편결제도 현금영수증 발행을 해야하나요? 결제선생은 어떻게 이용하는 건가요? 별도의 이용료가 있나요? 결제선생 서비스는 월정액 혹은 약정은 따…" at bounding box center [593, 224] width 1187 height 386
click at [829, 118] on div "결제선생은 어떻게 이용하는 건가요?" at bounding box center [599, 124] width 573 height 29
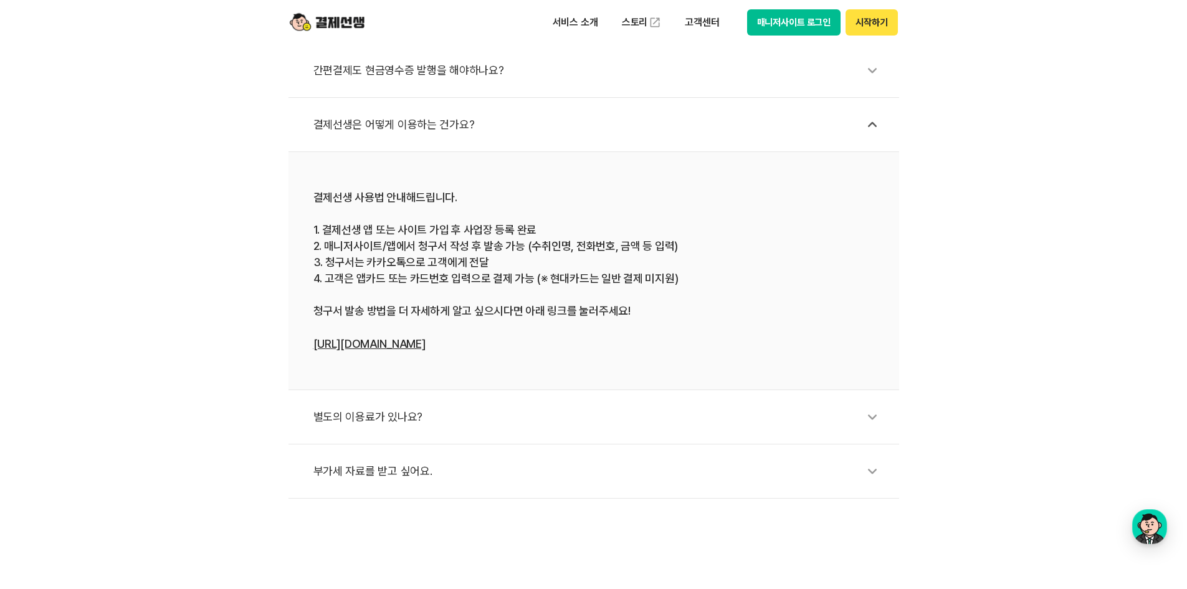
click at [460, 88] on li "간편결제도 현금영수증 발행을 해야하나요?" at bounding box center [593, 71] width 611 height 54
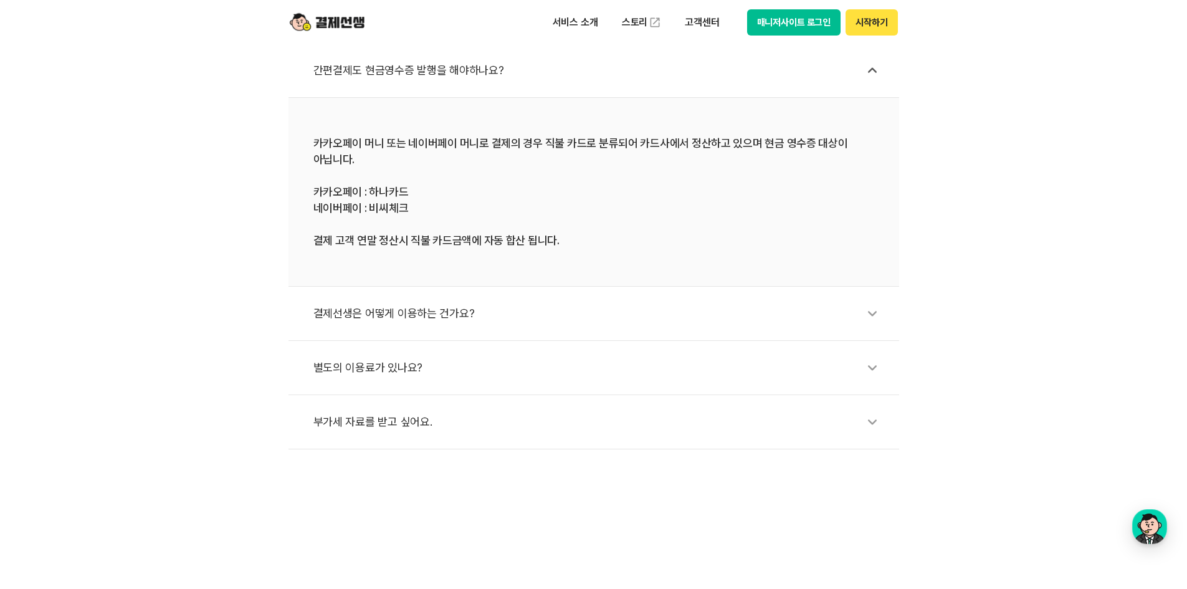
click at [584, 92] on li "간편결제도 현금영수증 발행을 해야하나요?" at bounding box center [593, 71] width 611 height 54
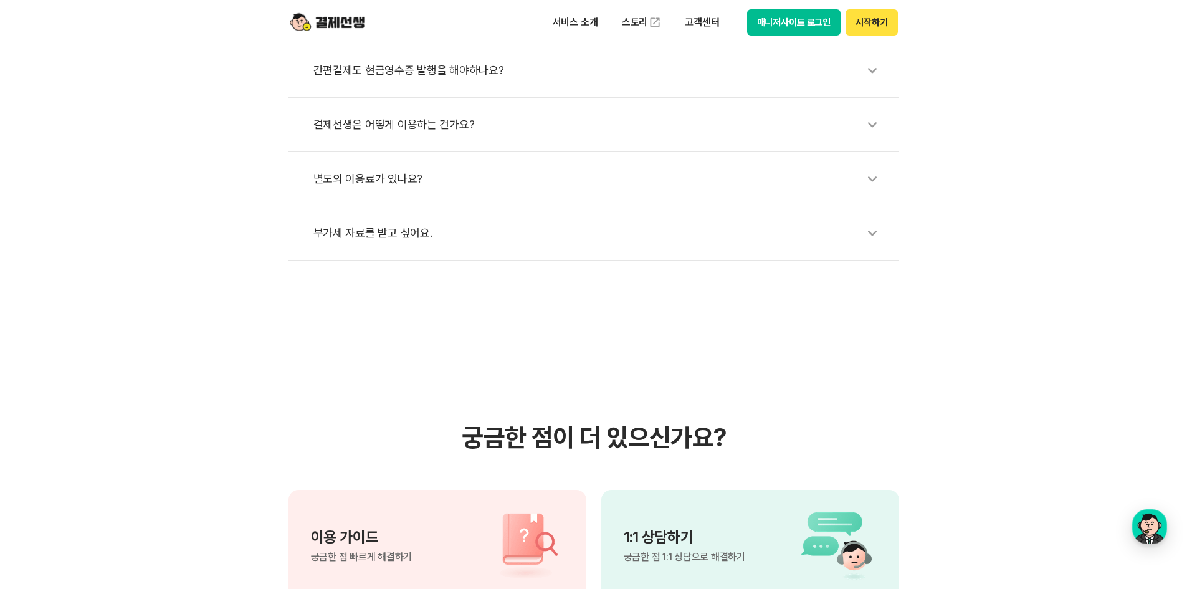
click at [574, 142] on li "결제선생은 어떻게 이용하는 건가요?" at bounding box center [593, 125] width 611 height 54
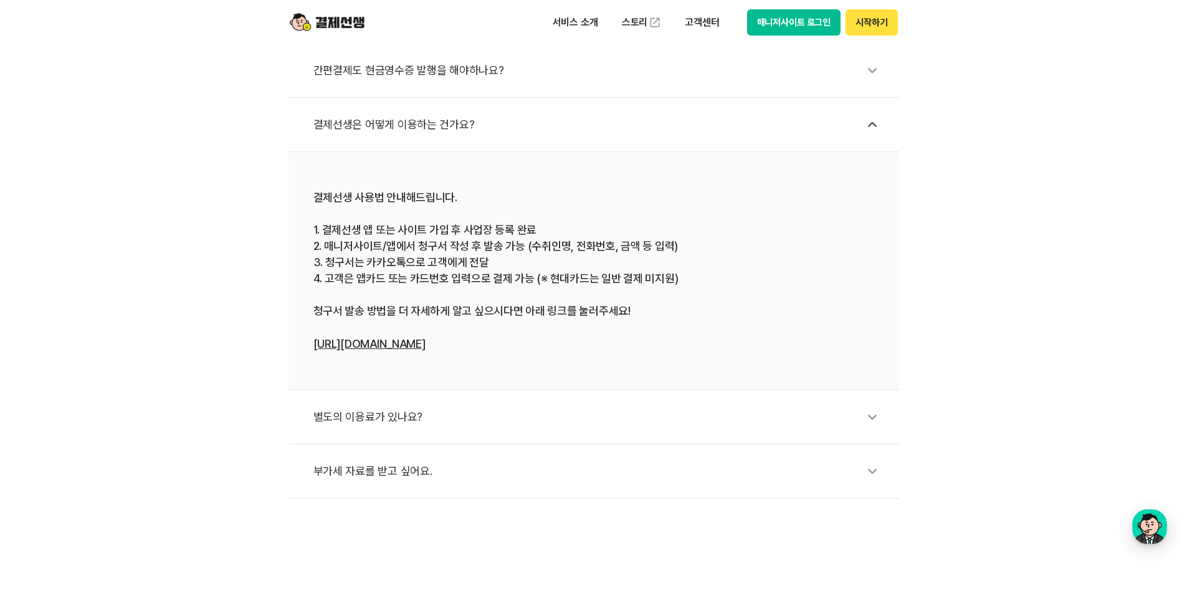
click at [555, 121] on div "결제선생은 어떻게 이용하는 건가요?" at bounding box center [599, 124] width 573 height 29
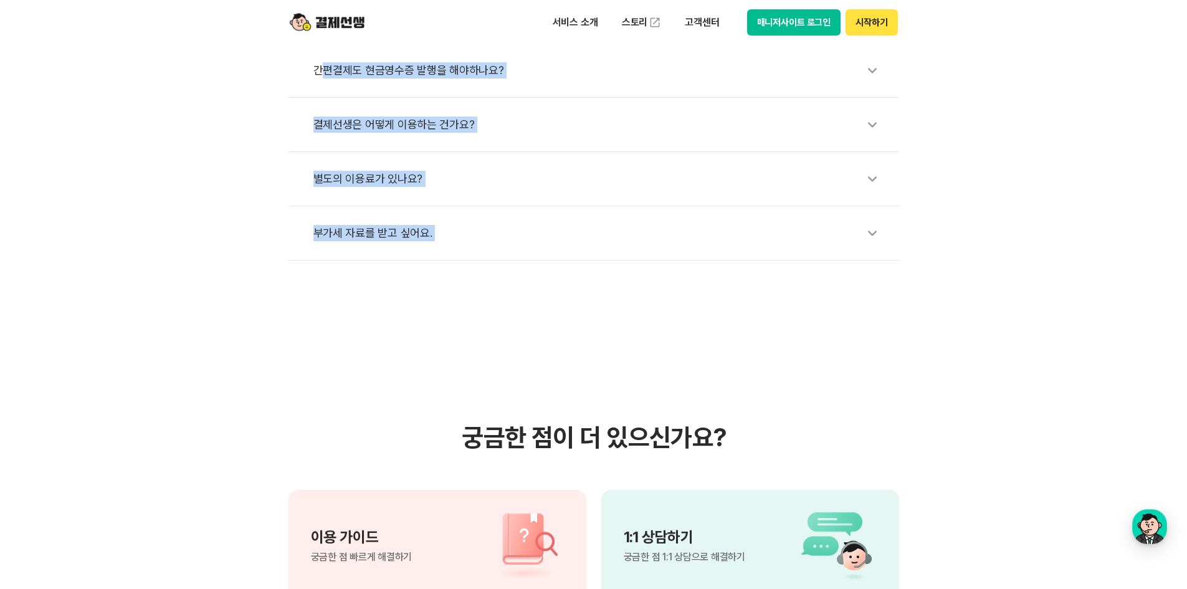
drag, startPoint x: 472, startPoint y: 271, endPoint x: 322, endPoint y: 52, distance: 265.8
click at [322, 52] on body "서비스 소개 스토리 고객센터 매니저사이트 로그인 시작하기 결제선생 고객센터 자주 묻는 질문 결제 본인 카드로만 결제가 가능한가요? 결제 지역화…" at bounding box center [593, 587] width 1187 height 2134
click at [241, 85] on div "간편결제도 현금영수증 발행을 해야하나요? 결제선생은 어떻게 이용하는 건가요? 별도의 이용료가 있나요? 부가세 자료를 받고 싶어요." at bounding box center [593, 146] width 1187 height 230
drag, startPoint x: 455, startPoint y: 122, endPoint x: 887, endPoint y: 333, distance: 480.4
click at [887, 333] on body "서비스 소개 스토리 고객센터 매니저사이트 로그인 시작하기 결제선생 고객센터 자주 묻는 질문 결제 본인 카드로만 결제가 가능한가요? 결제 지역화…" at bounding box center [593, 587] width 1187 height 2134
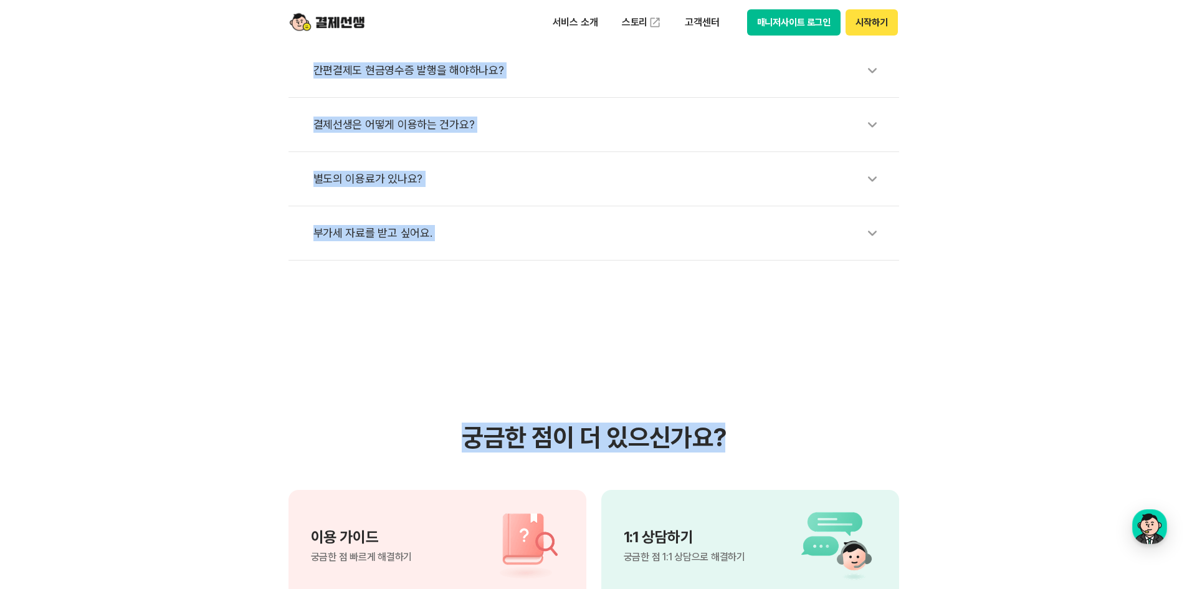
click at [976, 305] on section "궁금한 점이 더 있으신가요? 이용 가이드 궁금한 점 빠르게 해결하기 1:1 상담하기 궁금한 점 1:1 상담으로 해결하기 제휴 결제선생 파트너 …" at bounding box center [593, 575] width 1187 height 631
drag, startPoint x: 437, startPoint y: 253, endPoint x: 255, endPoint y: 45, distance: 276.4
click at [255, 45] on body "서비스 소개 스토리 고객센터 매니저사이트 로그인 시작하기 결제선생 고객센터 자주 묻는 질문 결제 본인 카드로만 결제가 가능한가요? 결제 지역화…" at bounding box center [593, 587] width 1187 height 2134
click at [206, 80] on div "간편결제도 현금영수증 발행을 해야하나요? 결제선생은 어떻게 이용하는 건가요? 별도의 이용료가 있나요? 부가세 자료를 받고 싶어요." at bounding box center [593, 146] width 1187 height 230
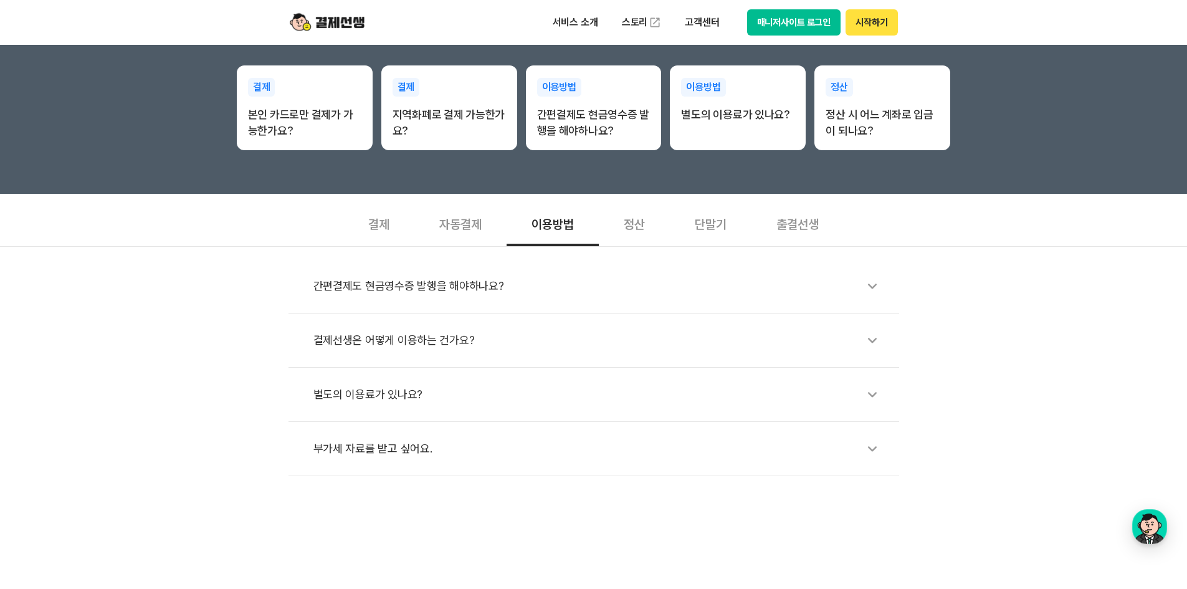
scroll to position [231, 0]
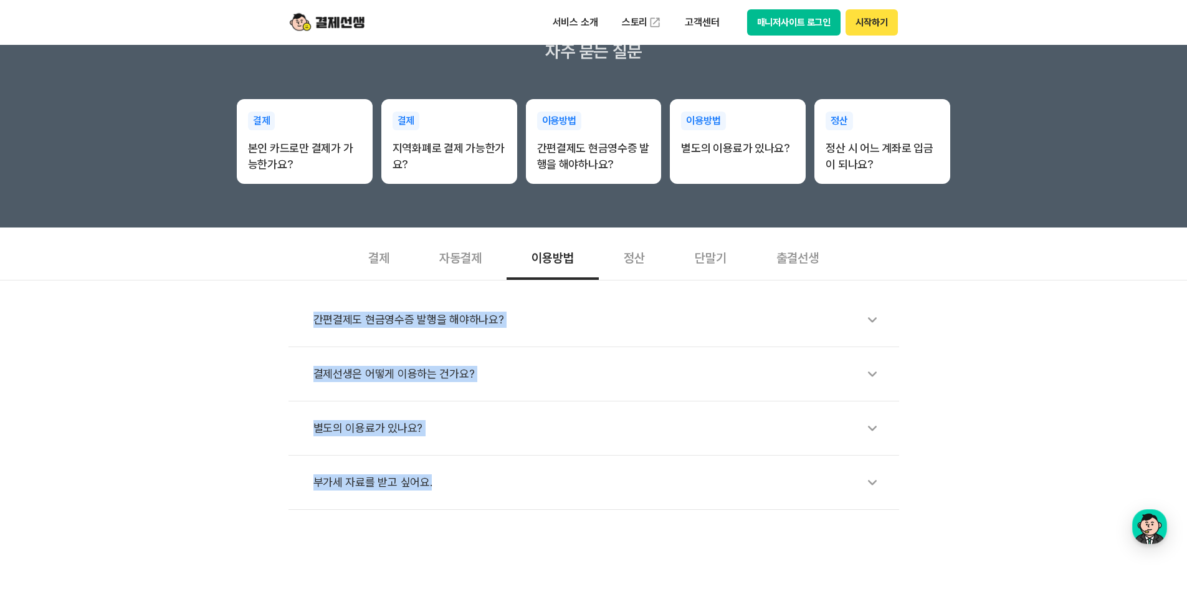
drag, startPoint x: 307, startPoint y: 320, endPoint x: 544, endPoint y: 503, distance: 300.2
click at [544, 503] on ul "간편결제도 현금영수증 발행을 해야하나요? 결제선생은 어떻게 이용하는 건가요? 별도의 이용료가 있나요? 부가세 자료를 받고 싶어요." at bounding box center [593, 401] width 611 height 217
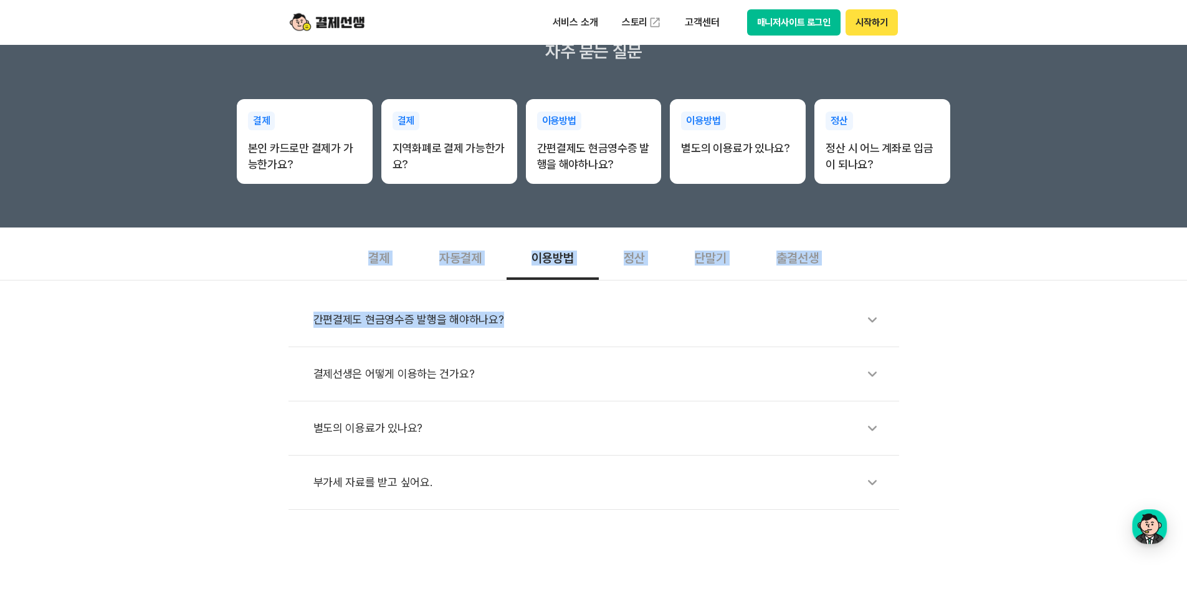
drag, startPoint x: 322, startPoint y: 264, endPoint x: 940, endPoint y: 303, distance: 620.0
click at [940, 303] on section "결제 자동결제 이용방법 정산 단말기 출결선생 간편결제도 현금영수증 발행을 해야하나요? 결제선생은 어떻게 이용하는 건가요? 별도의 이용료가 있나…" at bounding box center [593, 372] width 1187 height 276
click at [993, 303] on div "간편결제도 현금영수증 발행을 해야하나요? 결제선생은 어떻게 이용하는 건가요? 별도의 이용료가 있나요? 부가세 자료를 받고 싶어요." at bounding box center [593, 395] width 1187 height 230
click at [1001, 307] on div "간편결제도 현금영수증 발행을 해야하나요? 결제선생은 어떻게 이용하는 건가요? 별도의 이용료가 있나요? 부가세 자료를 받고 싶어요." at bounding box center [593, 395] width 1187 height 230
drag, startPoint x: 941, startPoint y: 259, endPoint x: 237, endPoint y: 253, distance: 704.1
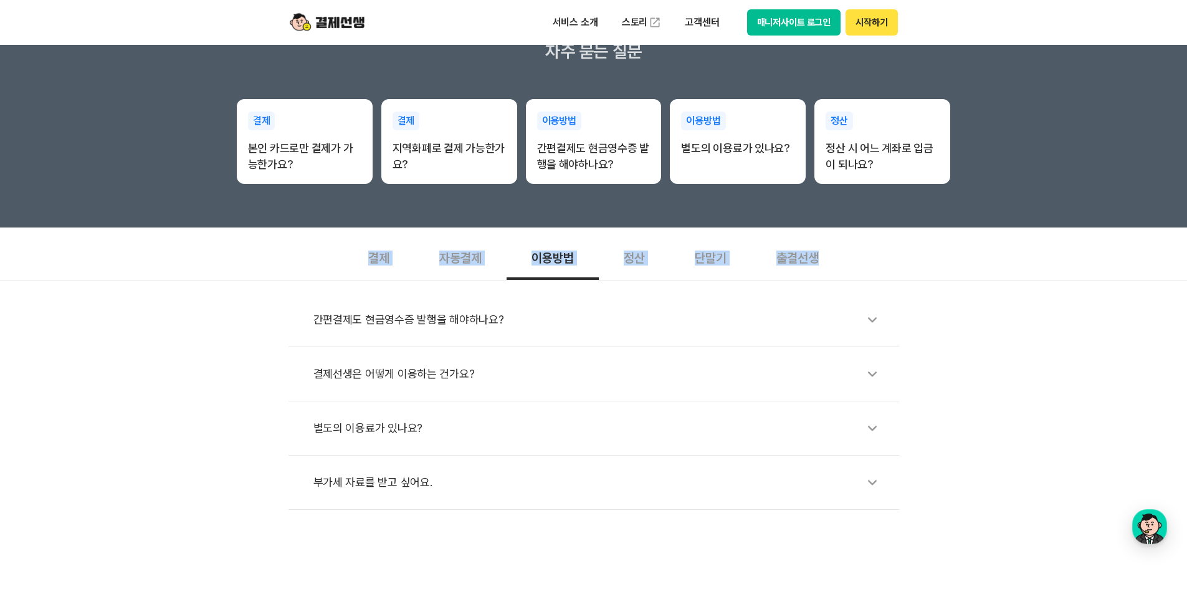
click at [237, 253] on section "결제 자동결제 이용방법 정산 단말기 출결선생 간편결제도 현금영수증 발행을 해야하나요? 결제선생은 어떻게 이용하는 건가요? 별도의 이용료가 있나…" at bounding box center [593, 372] width 1187 height 276
click at [1033, 296] on div "간편결제도 현금영수증 발행을 해야하나요? 결제선생은 어떻게 이용하는 건가요? 별도의 이용료가 있나요? 부가세 자료를 받고 싶어요." at bounding box center [593, 395] width 1187 height 230
click at [834, 24] on button "매니저사이트 로그인" at bounding box center [794, 22] width 94 height 26
